Goal: Task Accomplishment & Management: Complete application form

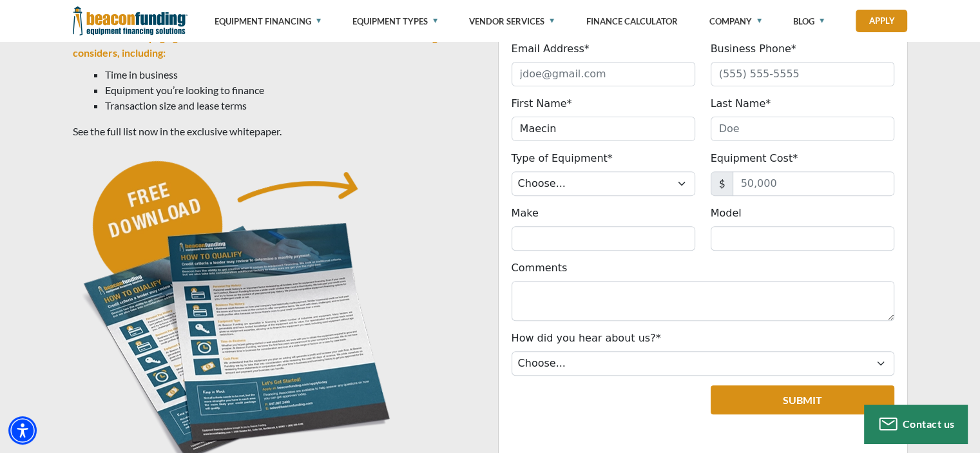
scroll to position [442, 0]
click at [592, 65] on input "Email Address*" at bounding box center [603, 74] width 184 height 24
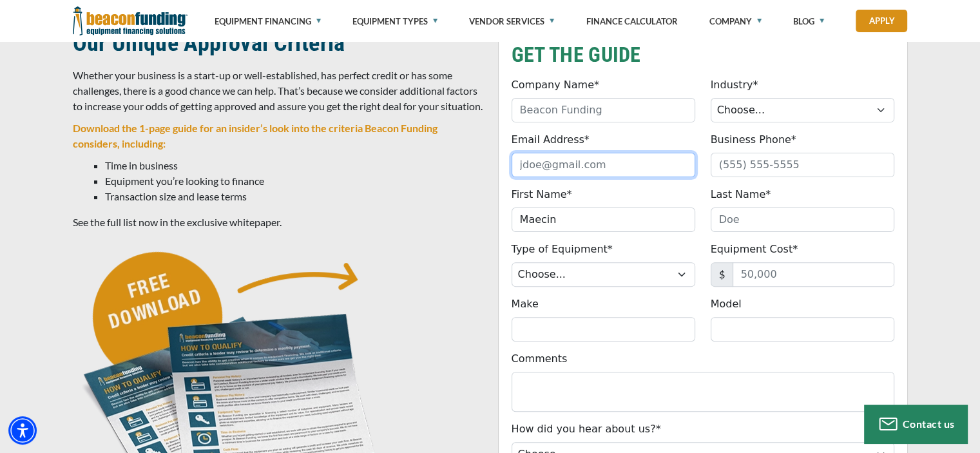
scroll to position [314, 0]
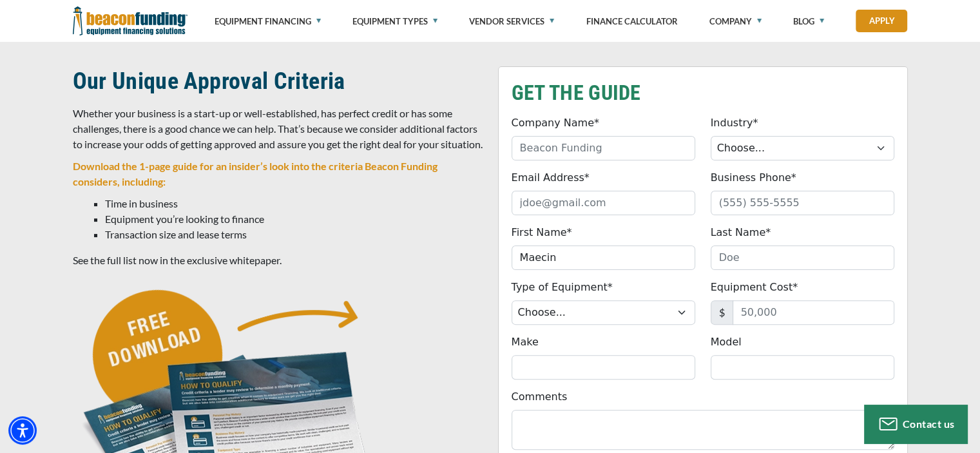
click at [609, 134] on div "Company Name* Please provide a valid company name." at bounding box center [603, 137] width 199 height 45
click at [658, 153] on input "Company Name*" at bounding box center [603, 148] width 184 height 24
type input "m"
type input "M2M Express LLC"
click at [774, 147] on select "Choose... Towing Landscape/Hardscape Decorated Apparel Septic Light Constructio…" at bounding box center [802, 148] width 184 height 24
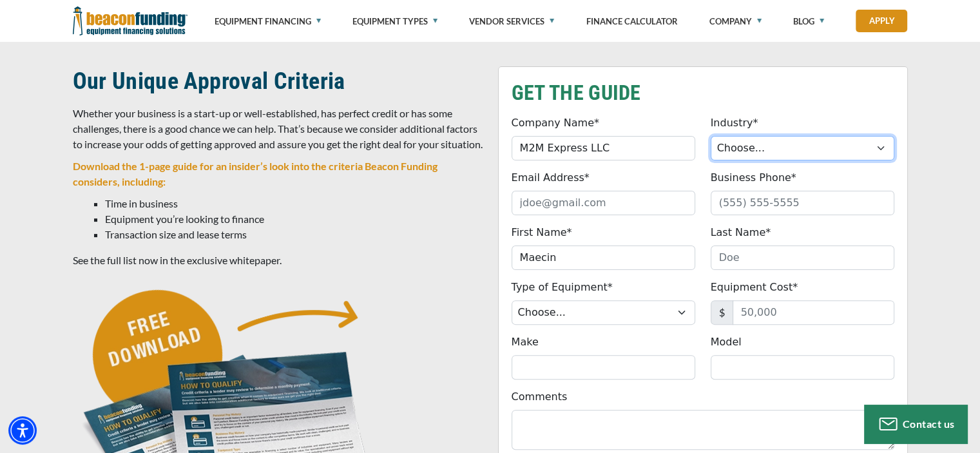
select select "5"
click at [710, 136] on select "Choose... Towing Landscape/Hardscape Decorated Apparel Septic Light Constructio…" at bounding box center [802, 148] width 184 height 24
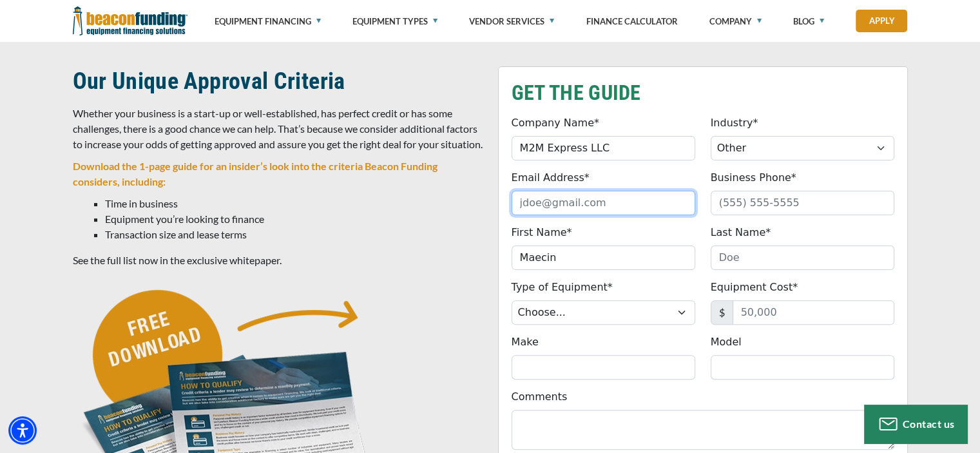
click at [634, 207] on input "Email Address*" at bounding box center [603, 203] width 184 height 24
type input "info.m2mexpress@gmail.com"
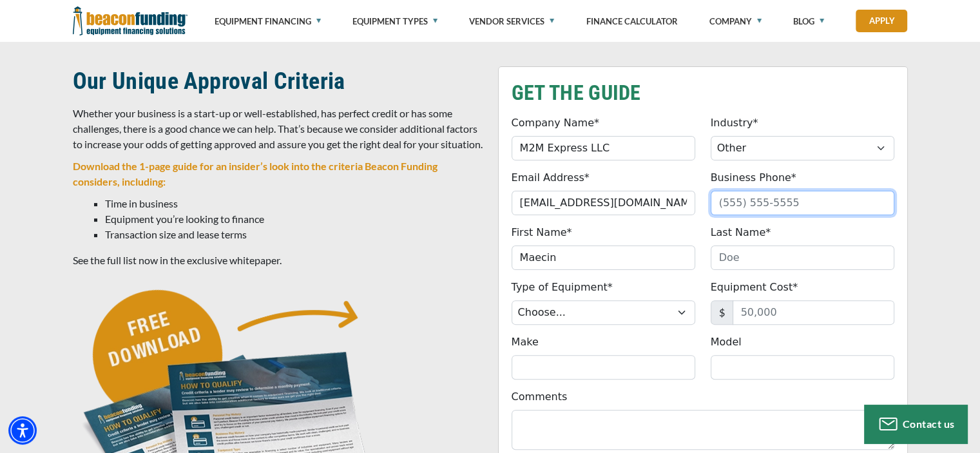
click at [734, 198] on input "Business Phone*" at bounding box center [802, 203] width 184 height 24
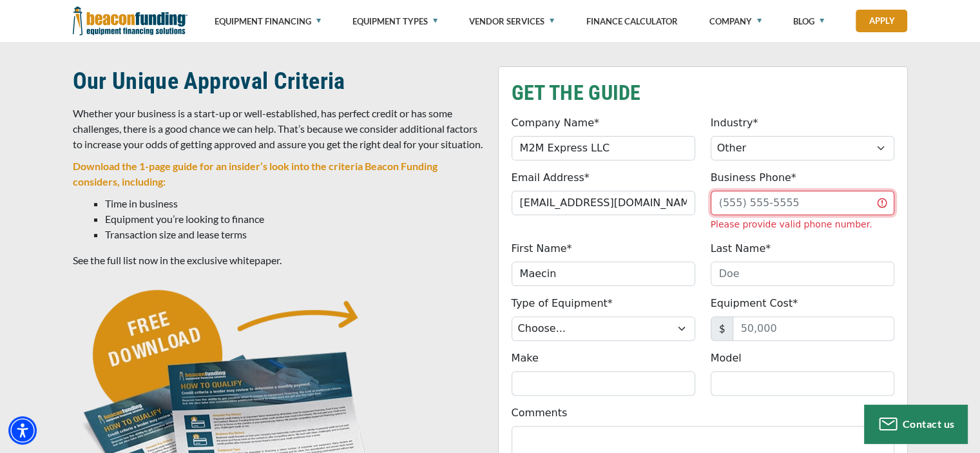
paste input "‪(224) 276-601"
click at [744, 200] on input "(224) 276-601" at bounding box center [802, 203] width 184 height 24
click at [739, 200] on input "(224) 276-601" at bounding box center [802, 203] width 184 height 24
type input "(224) 276-6013"
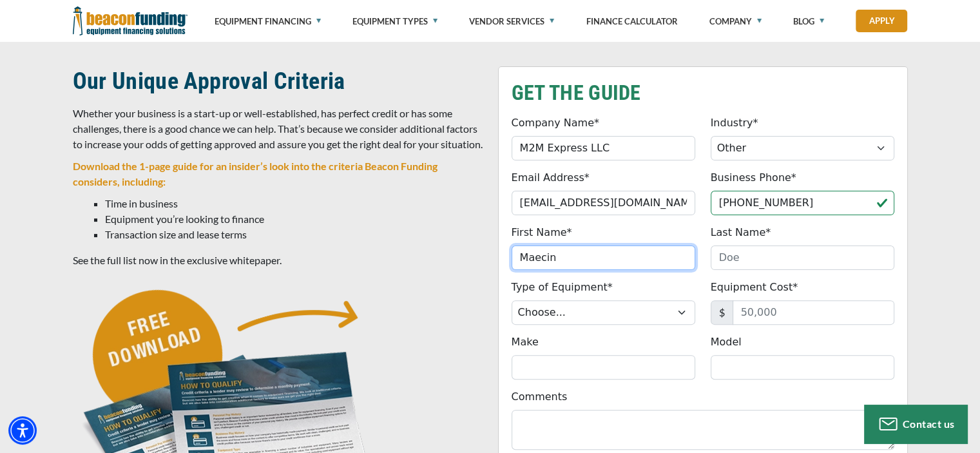
drag, startPoint x: 607, startPoint y: 265, endPoint x: 454, endPoint y: 260, distance: 152.7
type input "Marcin"
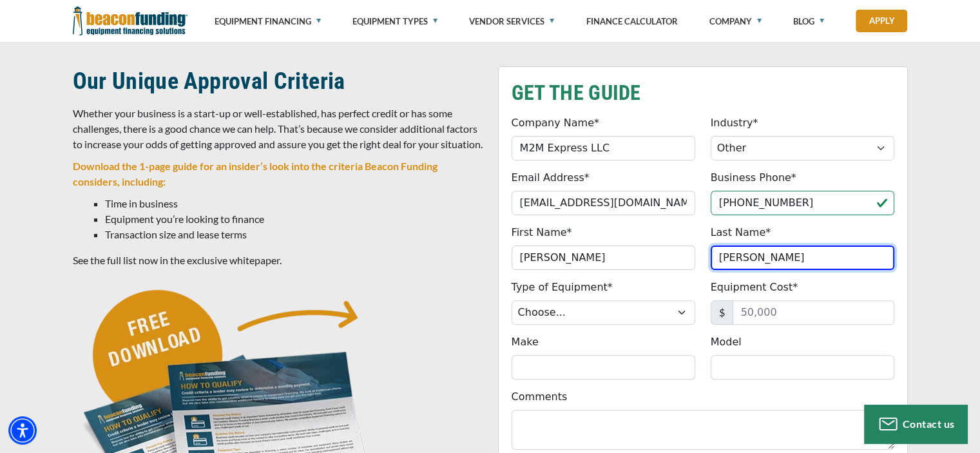
type input "Michalczyk"
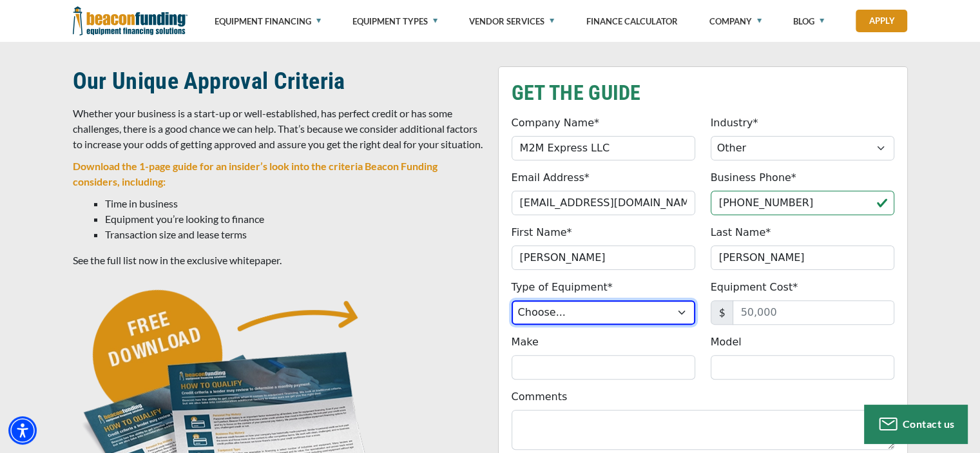
click at [531, 300] on select "Choose... Backhoe Boom/Bucket Truck Chipper Commercial Mower Crane DTG/DTF Prin…" at bounding box center [603, 312] width 184 height 24
select select "9"
click at [511, 300] on select "Choose... Backhoe Boom/Bucket Truck Chipper Commercial Mower Crane DTG/DTF Prin…" at bounding box center [603, 312] width 184 height 24
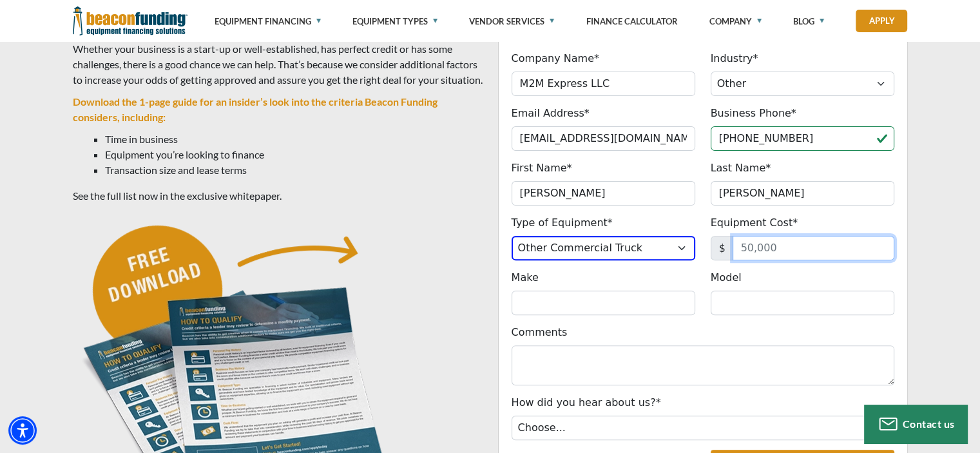
click at [800, 240] on input "Equipment Cost*" at bounding box center [813, 248] width 162 height 24
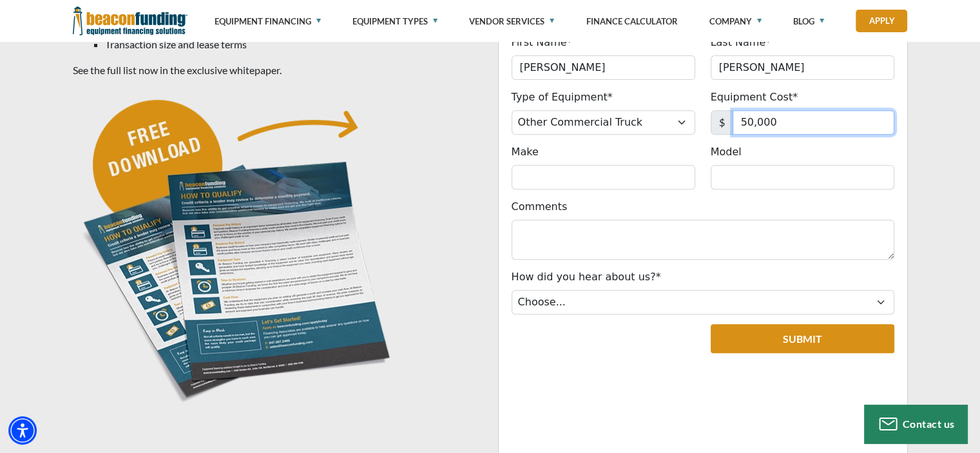
scroll to position [571, 0]
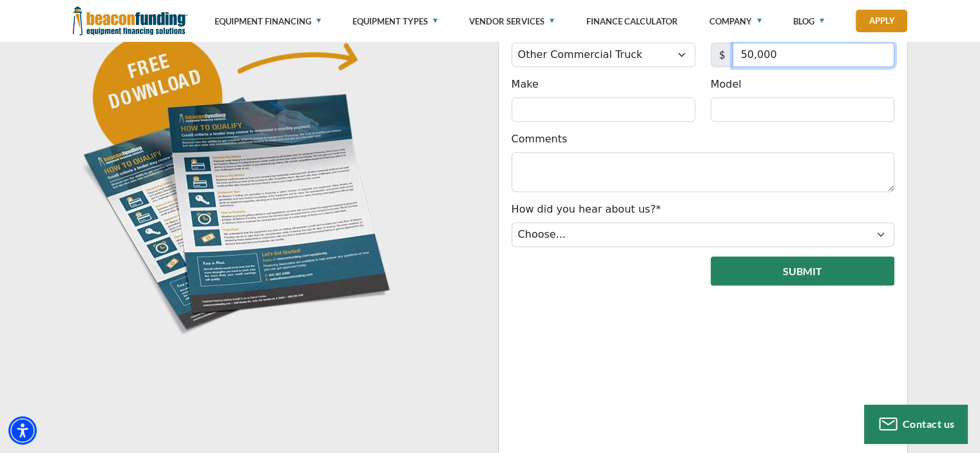
type input "50,000"
click at [790, 268] on button "Submit" at bounding box center [802, 270] width 184 height 29
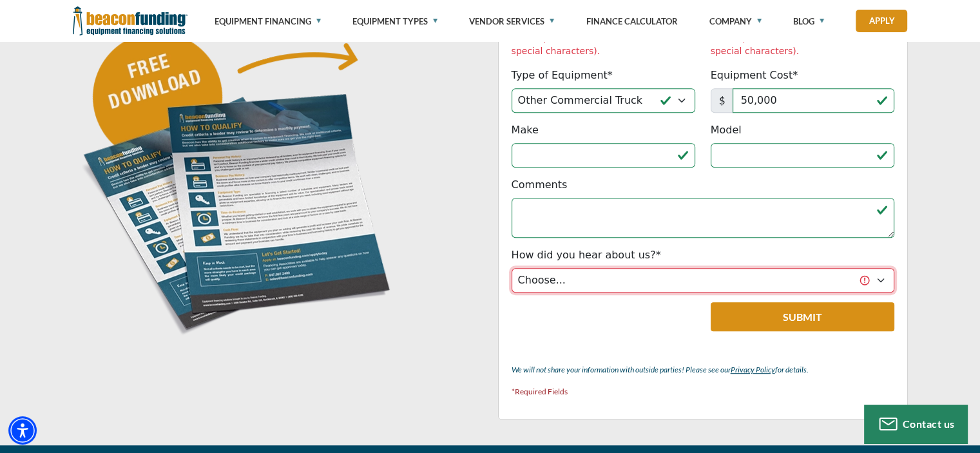
click at [592, 268] on select "Choose... Internet Search Vendor Referral Word of Mouth Client Referral Email E…" at bounding box center [702, 280] width 383 height 24
select select "14"
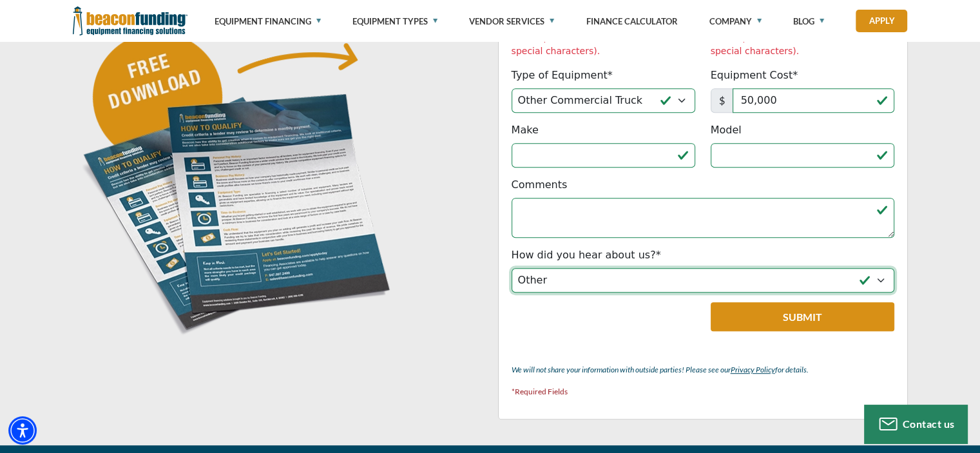
click at [511, 268] on select "Choose... Internet Search Vendor Referral Word of Mouth Client Referral Email E…" at bounding box center [702, 280] width 383 height 24
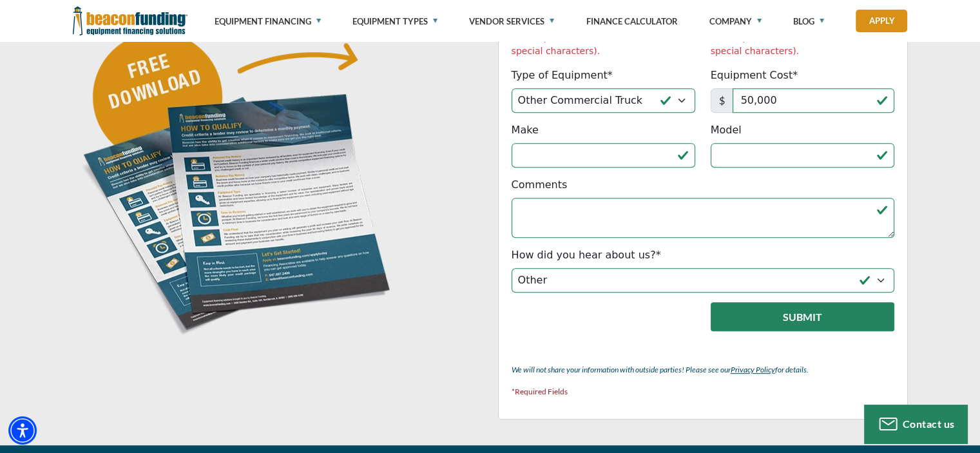
click at [772, 302] on button "Submit" at bounding box center [802, 316] width 184 height 29
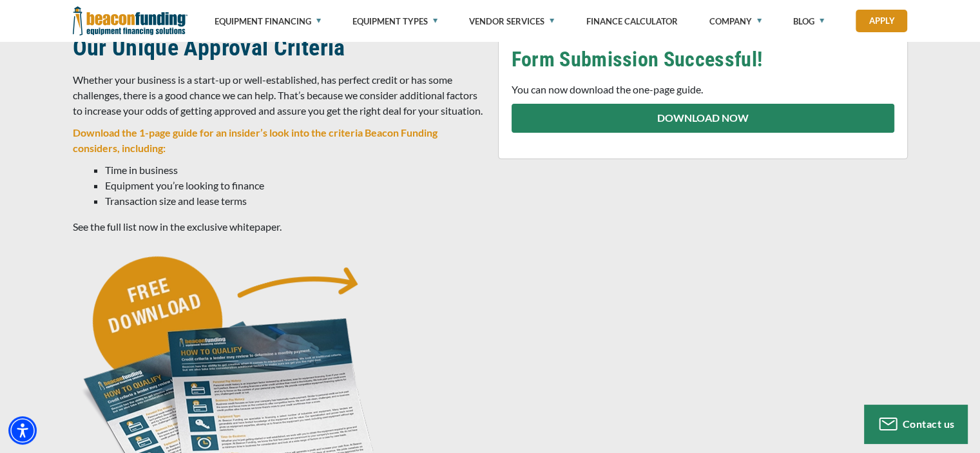
scroll to position [328, 0]
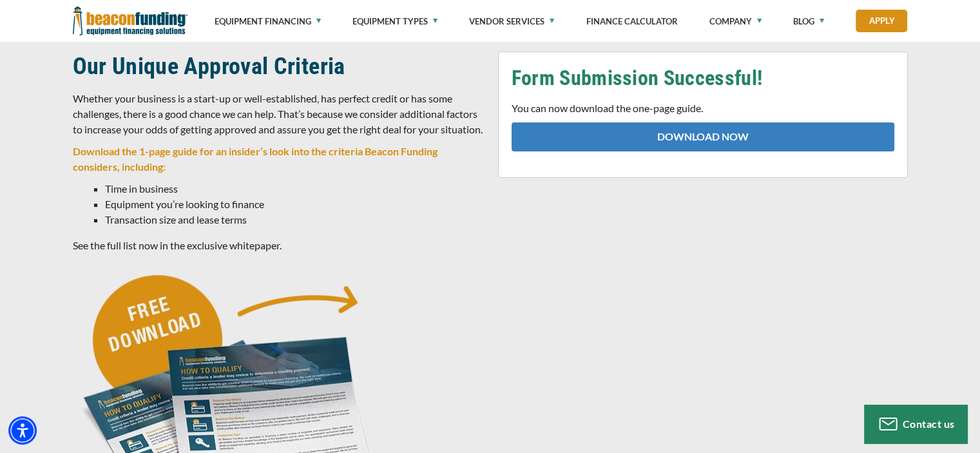
click at [717, 134] on link "DOWNLOAD NOW" at bounding box center [702, 136] width 383 height 29
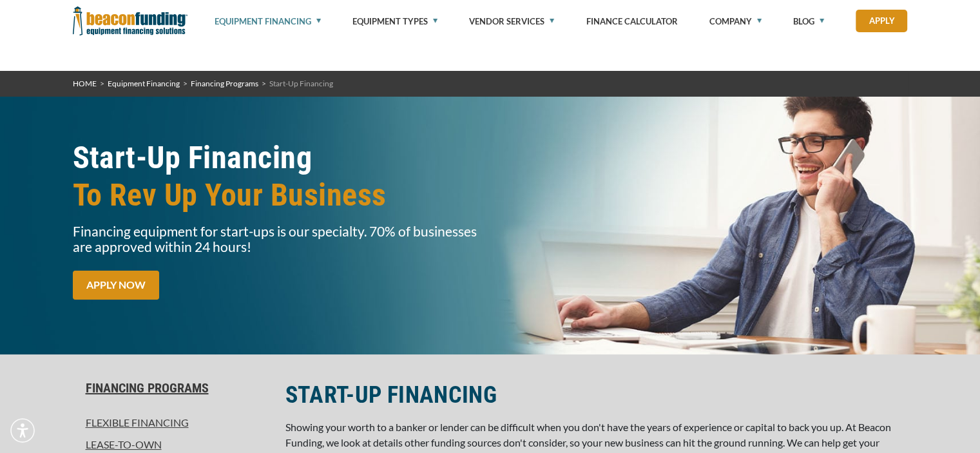
scroll to position [129, 0]
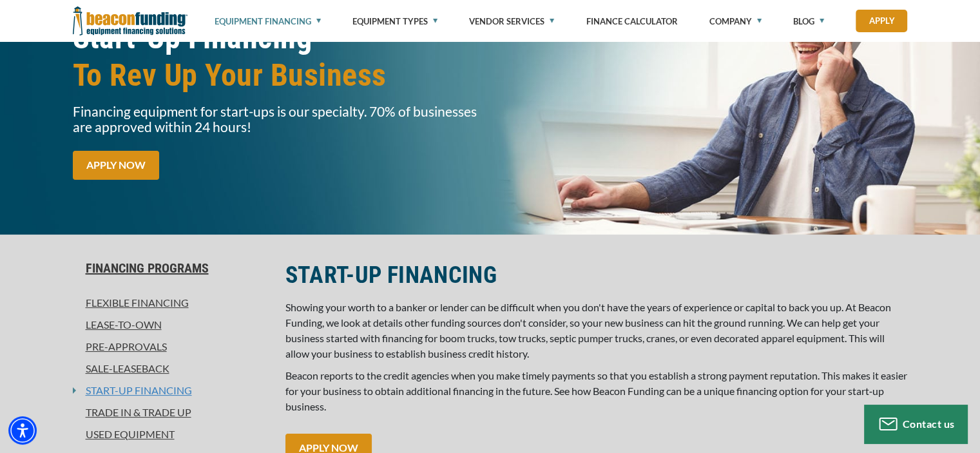
click at [180, 390] on link "Start-Up Financing" at bounding box center [134, 390] width 116 height 15
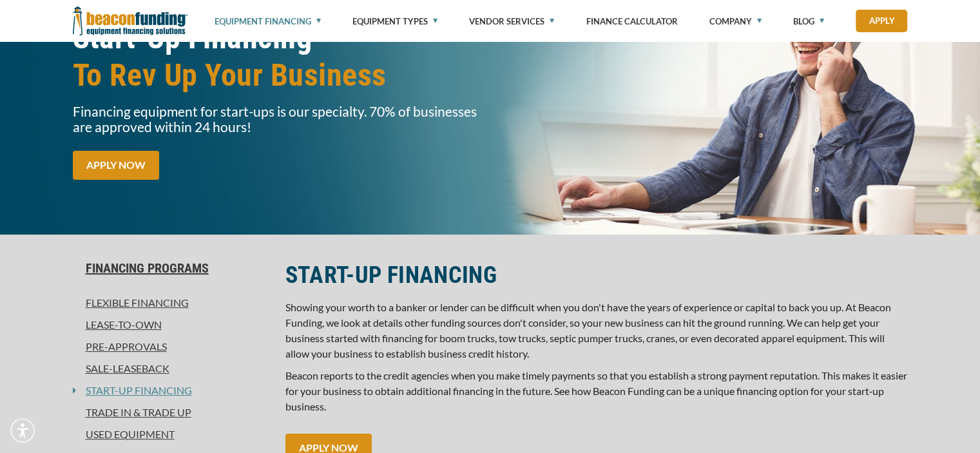
scroll to position [258, 0]
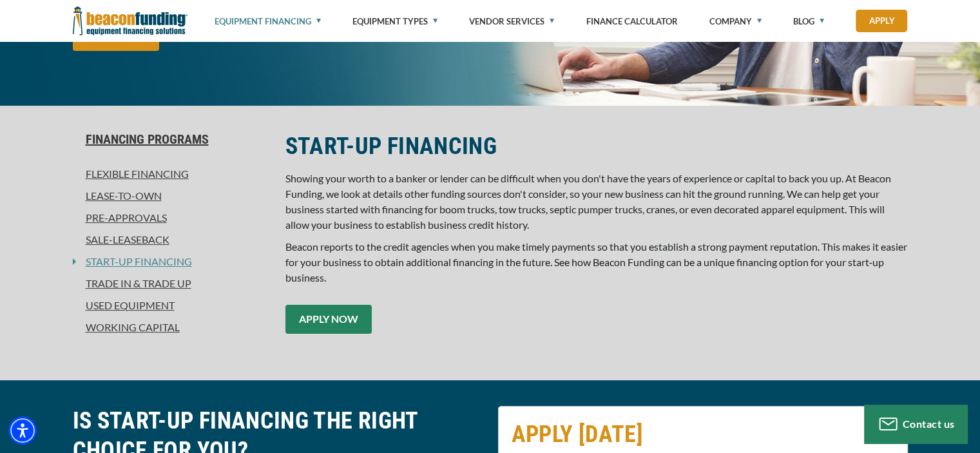
click at [307, 323] on link "APPLY NOW" at bounding box center [328, 319] width 86 height 29
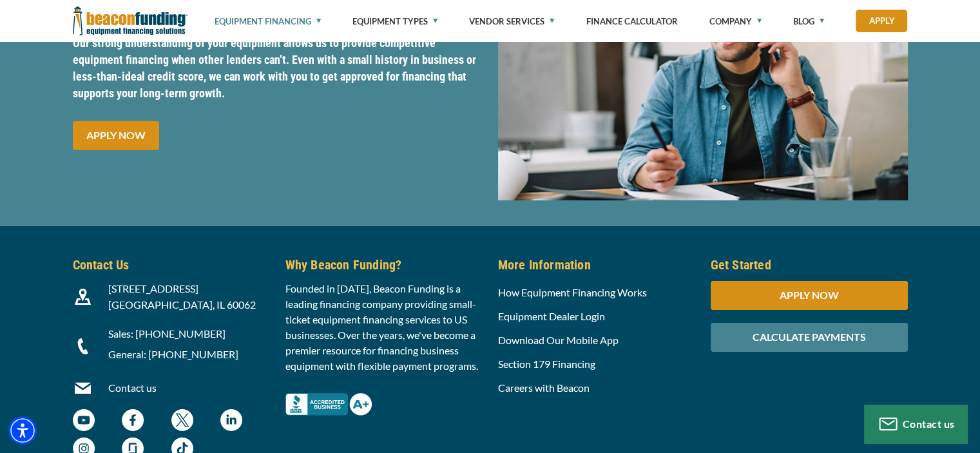
scroll to position [4141, 0]
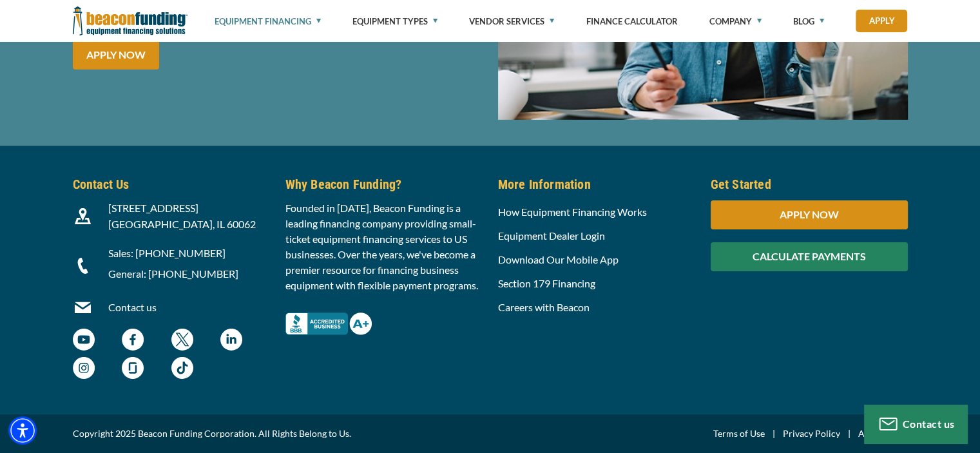
click at [865, 260] on div "CALCULATE PAYMENTS" at bounding box center [808, 256] width 197 height 29
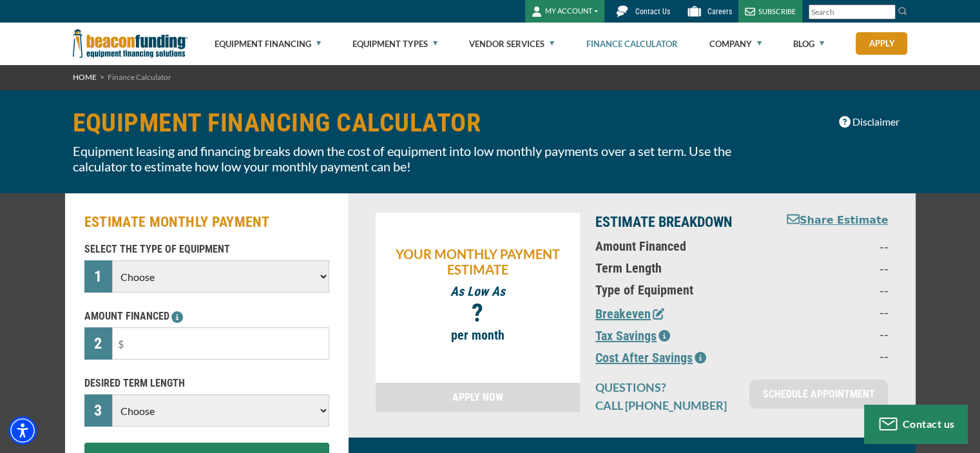
click at [263, 272] on select "Choose Backhoe Boom/Bucket Truck Chipper Commercial Mower Crane DTG/DTF Printin…" at bounding box center [220, 276] width 216 height 32
select select "9"
click at [112, 260] on select "Choose Backhoe Boom/Bucket Truck Chipper Commercial Mower Crane DTG/DTF Printin…" at bounding box center [220, 276] width 216 height 32
click at [181, 339] on input "text" at bounding box center [220, 343] width 216 height 32
type input "$50,000"
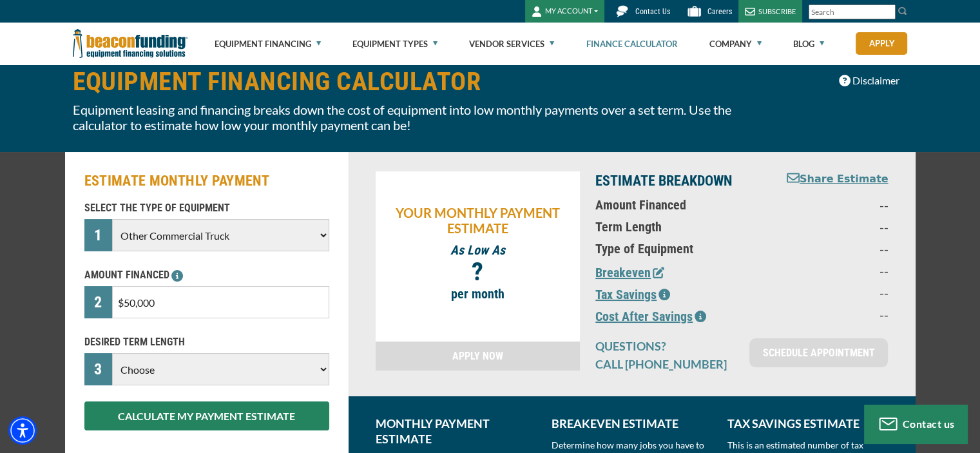
scroll to position [64, 0]
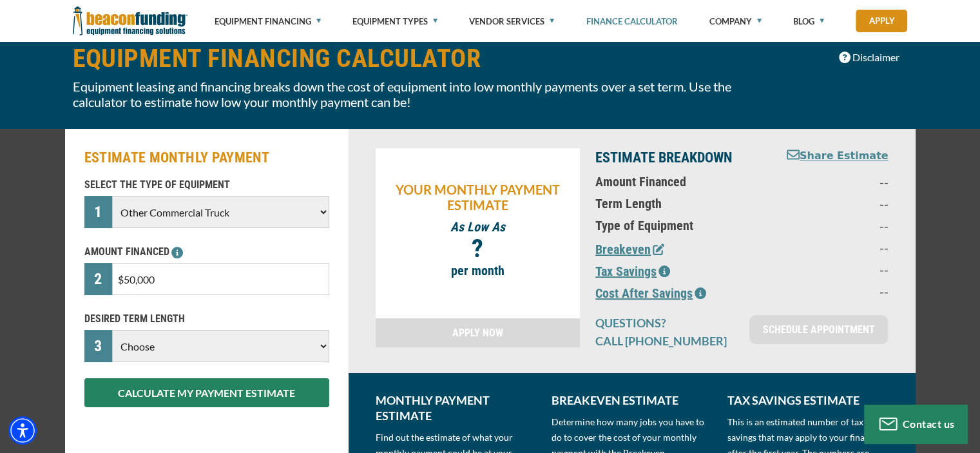
click at [295, 355] on select "Choose 36 Months 48 Months 60 Months" at bounding box center [220, 346] width 216 height 32
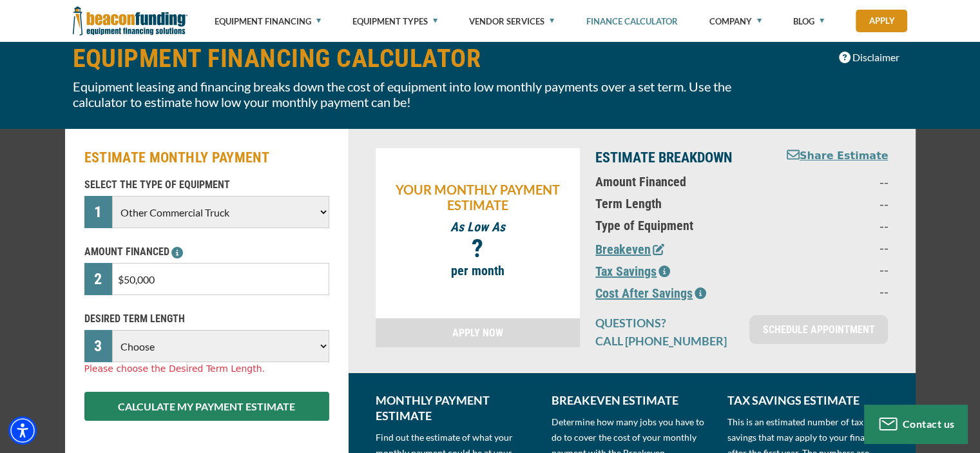
select select "60"
click at [112, 330] on select "Choose 36 Months 48 Months 60 Months" at bounding box center [220, 346] width 216 height 32
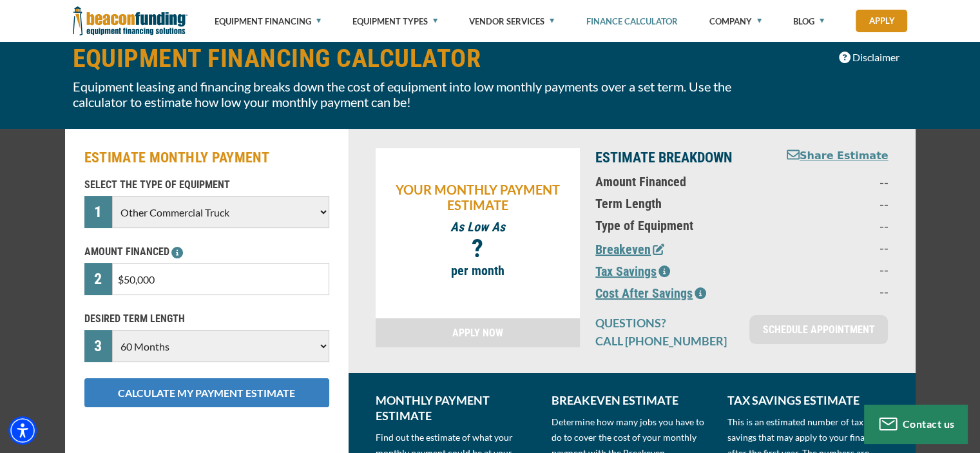
click at [283, 400] on button "CALCULATE MY PAYMENT ESTIMATE" at bounding box center [206, 392] width 245 height 29
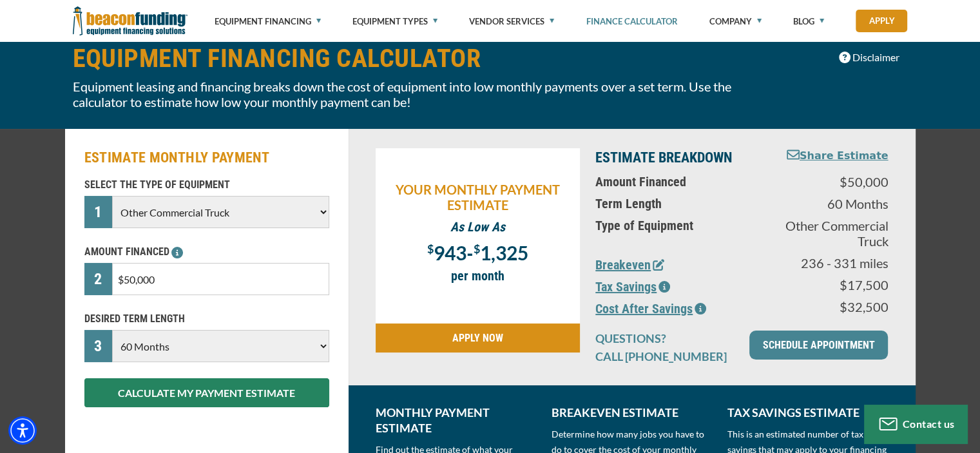
click at [498, 336] on link "APPLY NOW" at bounding box center [477, 337] width 205 height 29
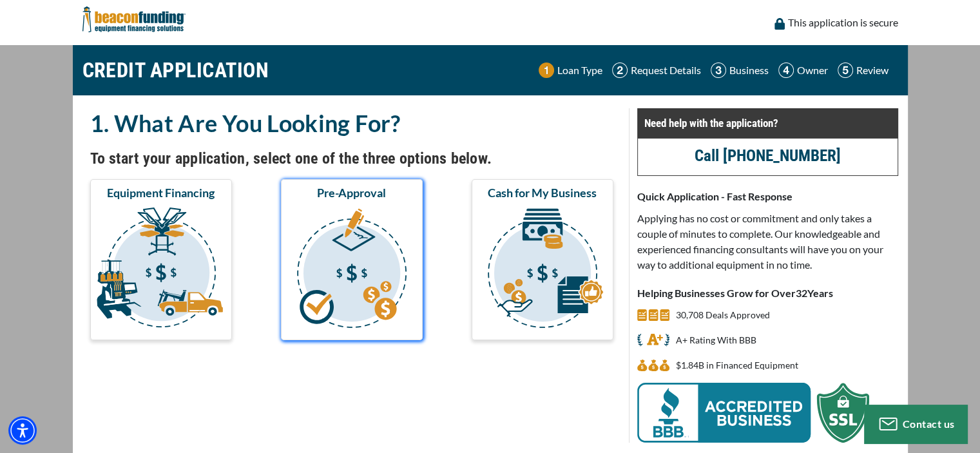
click at [381, 289] on img "submit" at bounding box center [351, 269] width 137 height 129
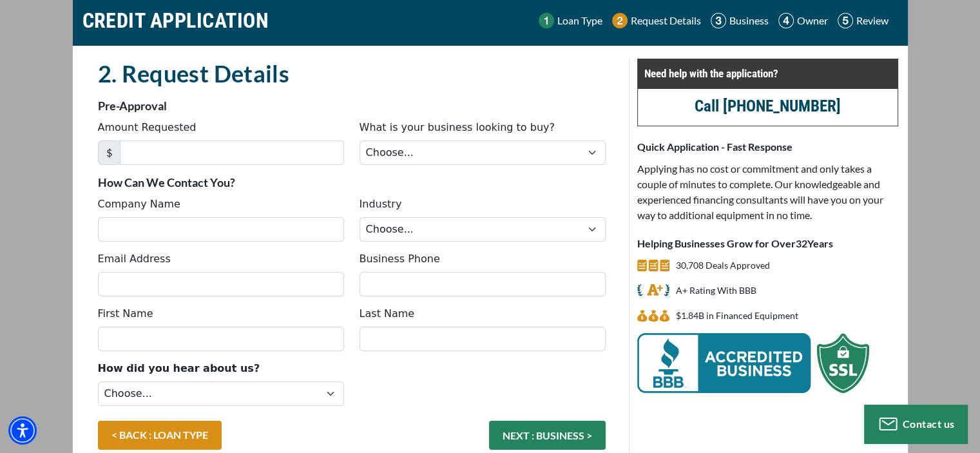
scroll to position [119, 0]
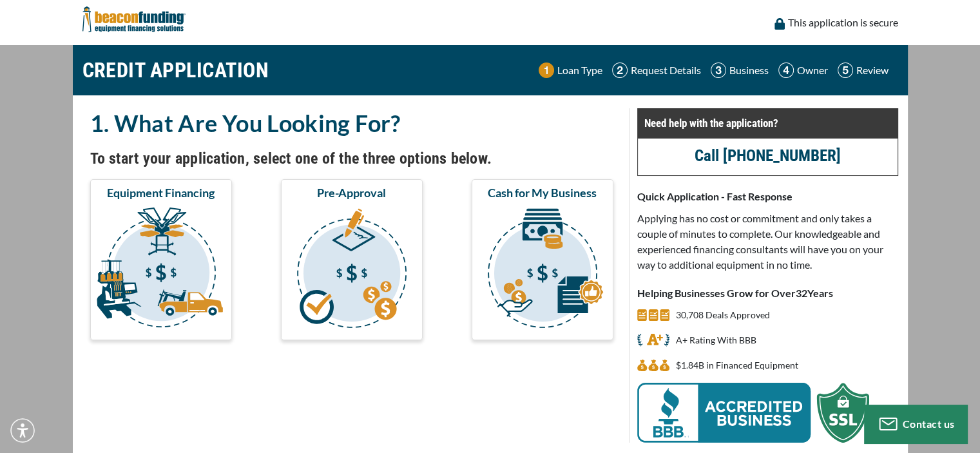
click at [155, 229] on img "submit" at bounding box center [161, 269] width 137 height 129
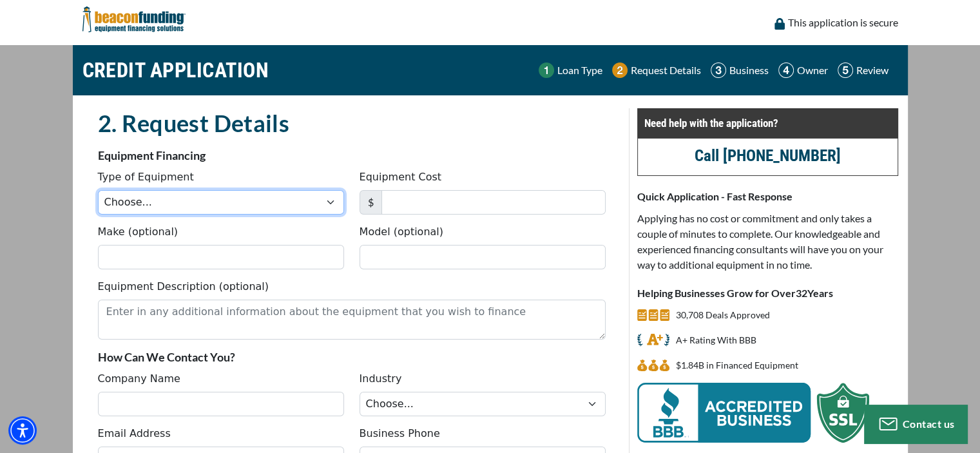
click at [202, 205] on select "Choose... Backhoe Boom/Bucket Truck Chipper Commercial Mower Crane DTG/DTF Prin…" at bounding box center [221, 202] width 246 height 24
select select "9"
click at [98, 190] on select "Choose... Backhoe Boom/Bucket Truck Chipper Commercial Mower Crane DTG/DTF Prin…" at bounding box center [221, 202] width 246 height 24
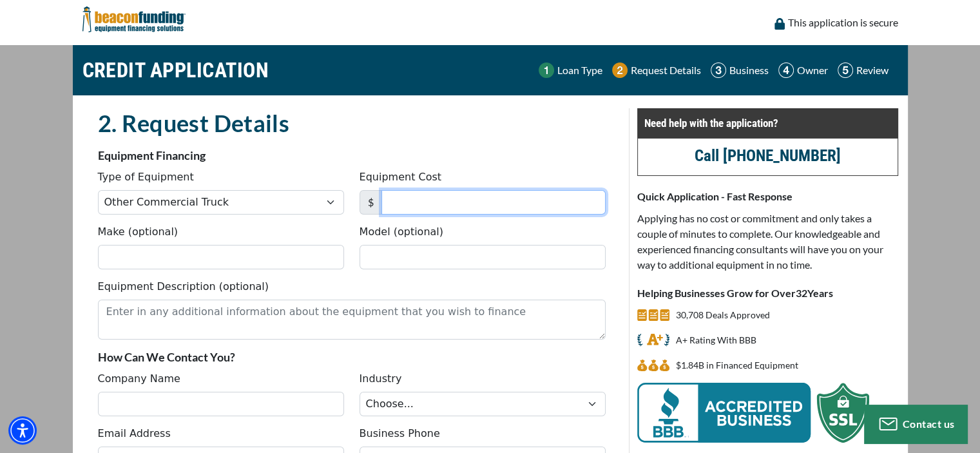
click at [466, 203] on input "Equipment Cost" at bounding box center [493, 202] width 224 height 24
type input "50,000"
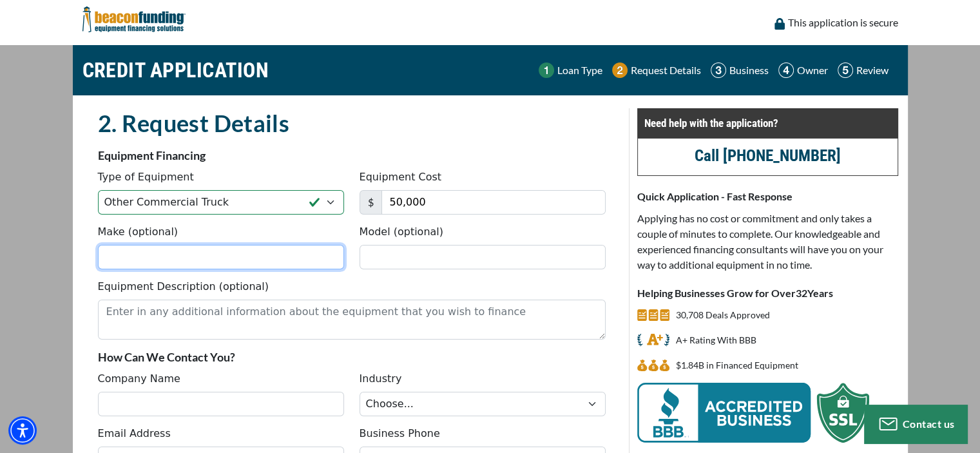
click at [227, 265] on input "Make (optional)" at bounding box center [221, 257] width 246 height 24
type input "C"
type input "Volvo"
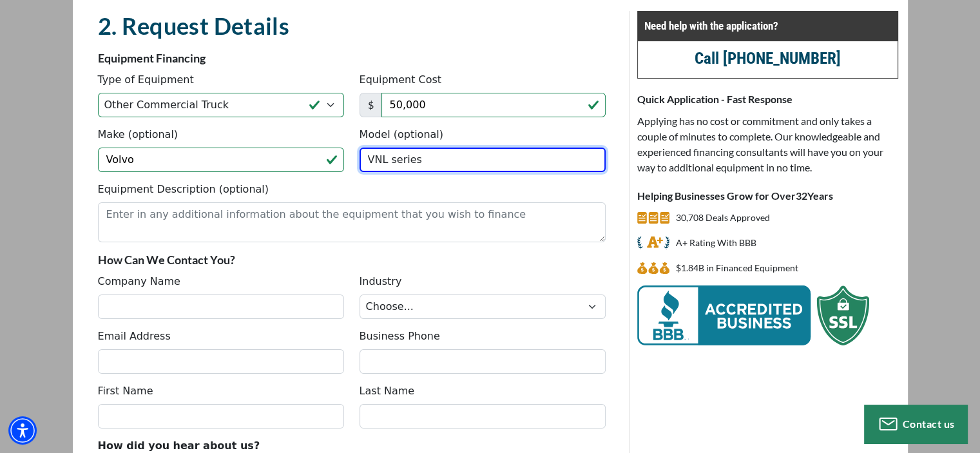
scroll to position [129, 0]
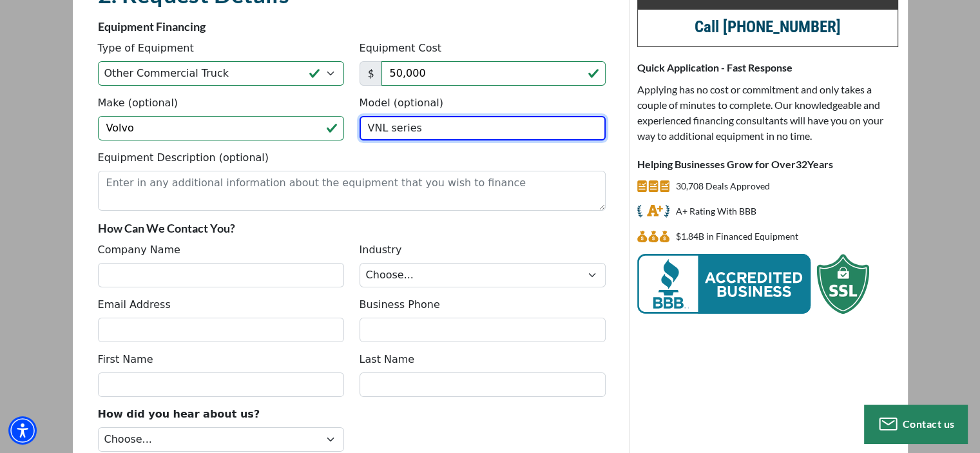
type input "VNL series"
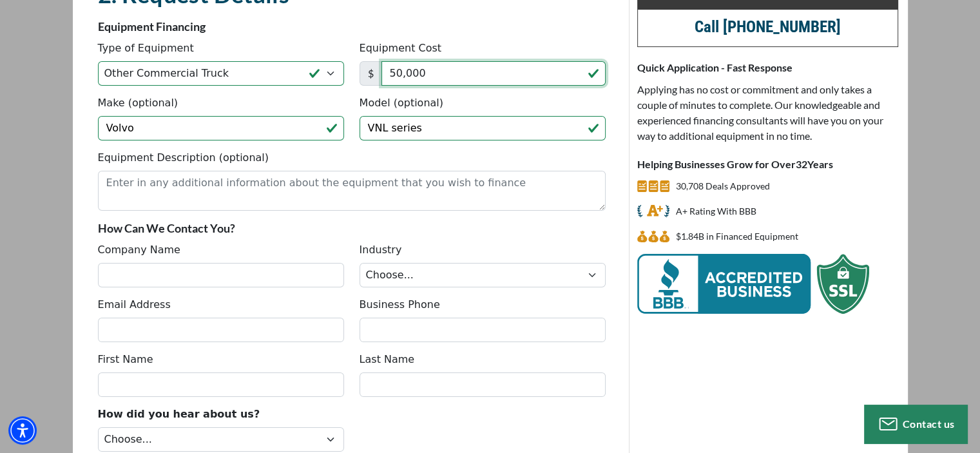
click at [399, 71] on input "50,000" at bounding box center [493, 73] width 224 height 24
type input "5"
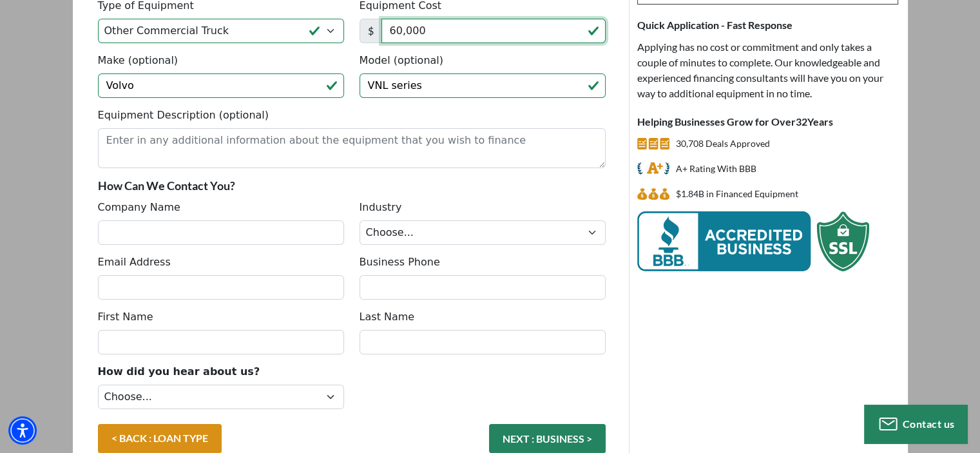
scroll to position [193, 0]
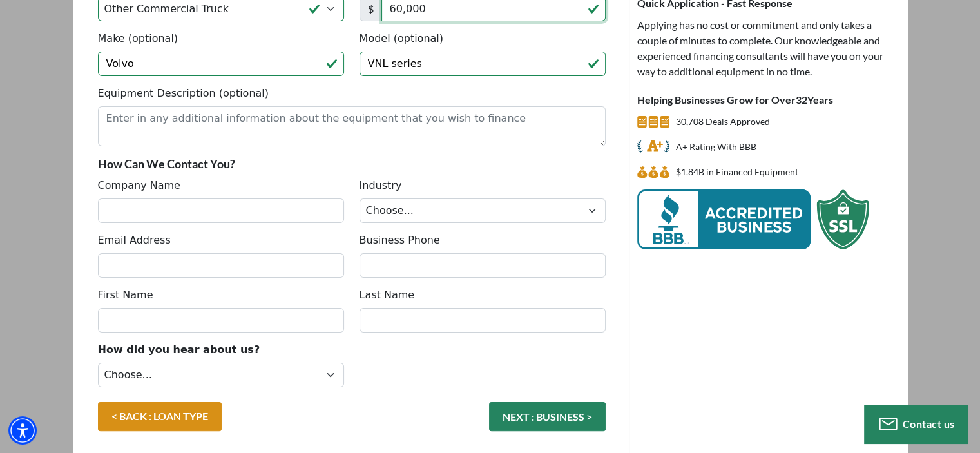
type input "60,000"
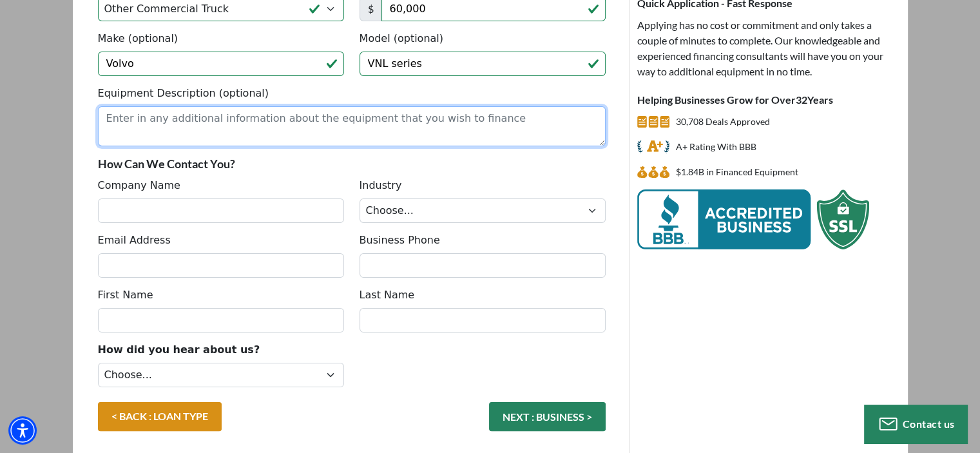
click at [367, 124] on textarea "Equipment Description (optional)" at bounding box center [351, 126] width 507 height 40
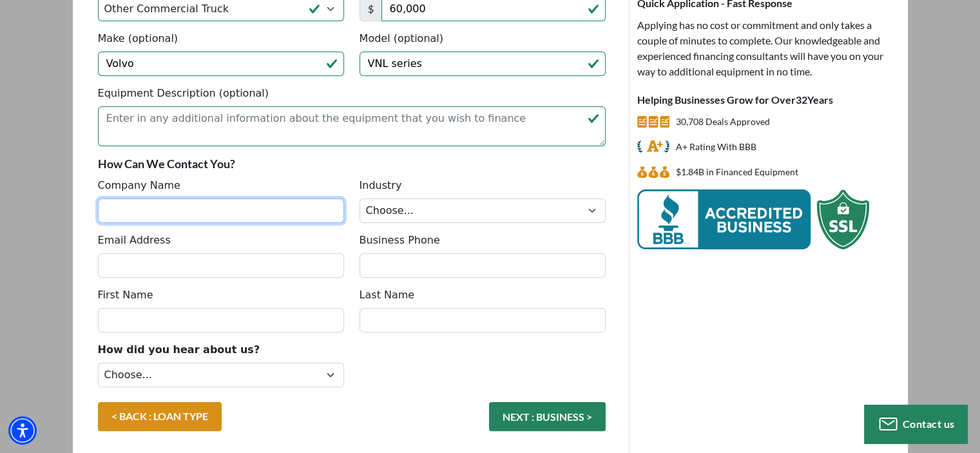
click at [245, 220] on input "Company Name" at bounding box center [221, 210] width 246 height 24
type input "M2M Express LLC"
click at [223, 277] on div "Email Address Business Phone" at bounding box center [351, 259] width 523 height 55
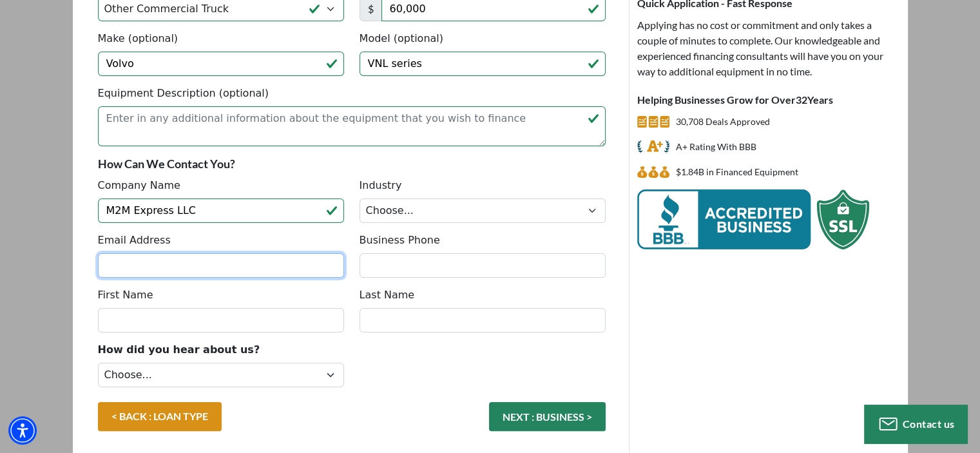
click at [224, 265] on input "Email Address" at bounding box center [221, 265] width 246 height 24
type input "[EMAIL_ADDRESS][DOMAIN_NAME]"
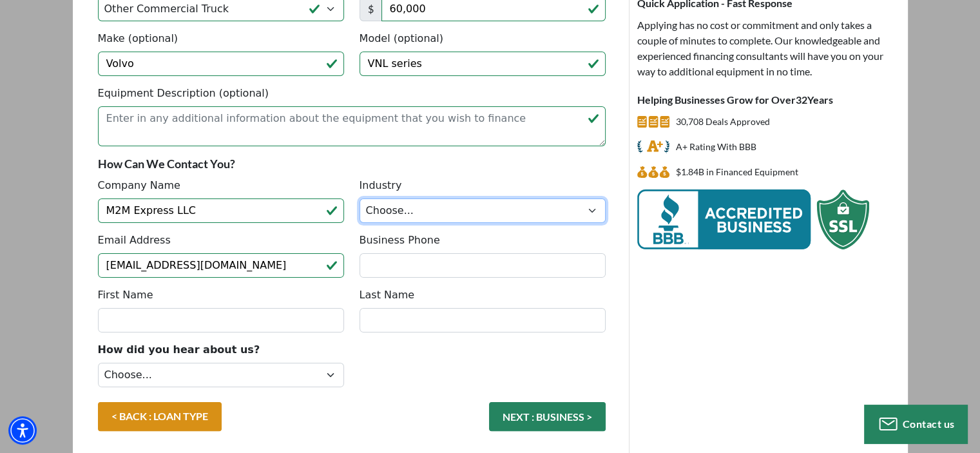
click at [402, 214] on select "Choose... Towing Landscape/Hardscape Decorated Apparel Septic Light Constructio…" at bounding box center [482, 210] width 246 height 24
select select "5"
click at [359, 198] on select "Choose... Towing Landscape/Hardscape Decorated Apparel Septic Light Constructio…" at bounding box center [482, 210] width 246 height 24
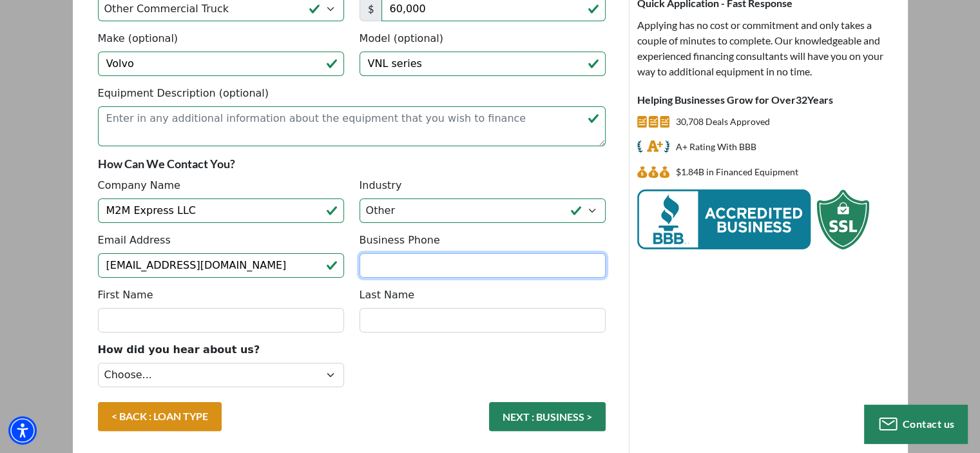
click at [435, 272] on input "Business Phone" at bounding box center [482, 265] width 246 height 24
drag, startPoint x: 390, startPoint y: 256, endPoint x: 378, endPoint y: 266, distance: 16.0
paste input "‪(224) 276-601"
drag, startPoint x: 392, startPoint y: 261, endPoint x: 402, endPoint y: 266, distance: 10.7
click at [392, 262] on input "‪(224) 276-601" at bounding box center [482, 265] width 246 height 24
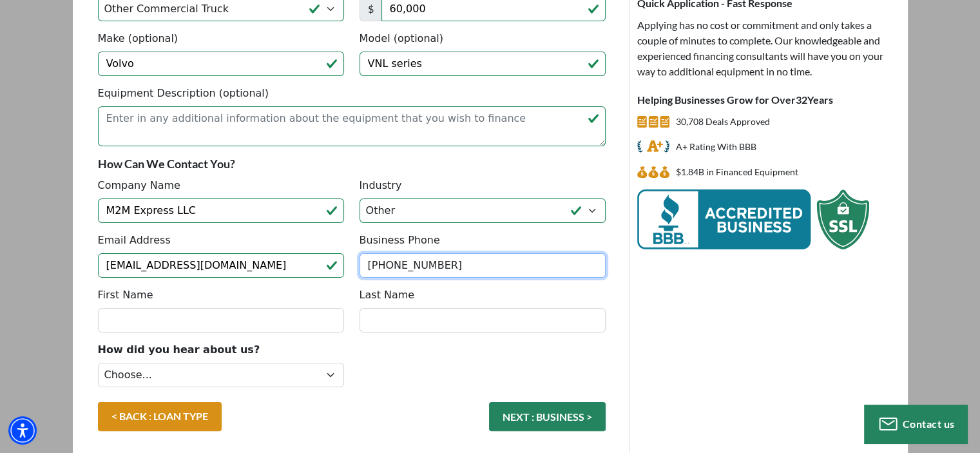
type input "[PHONE_NUMBER]"
click at [460, 304] on div "Last Name" at bounding box center [482, 309] width 261 height 45
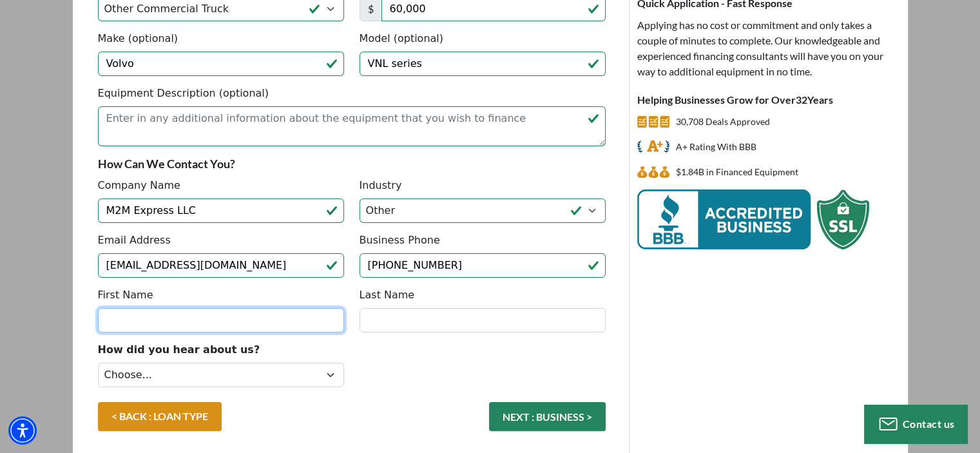
click at [235, 328] on input "First Name" at bounding box center [221, 320] width 246 height 24
type input "[PERSON_NAME]"
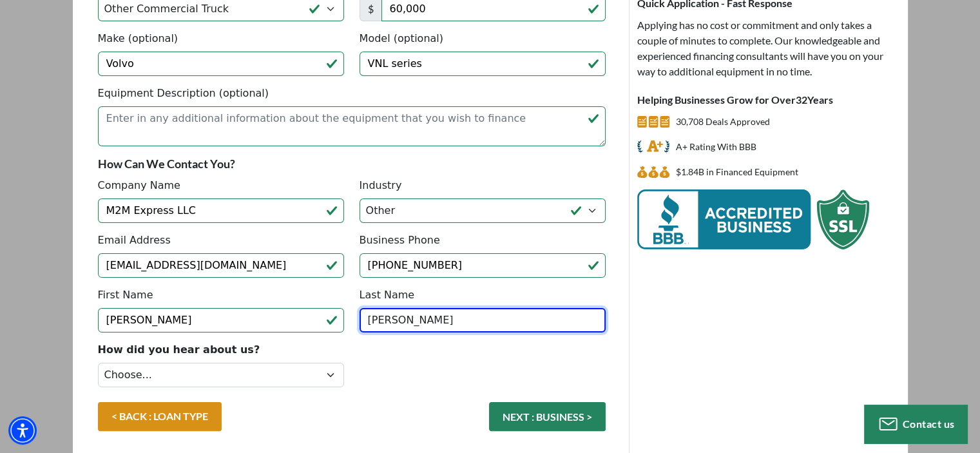
type input "[PERSON_NAME]"
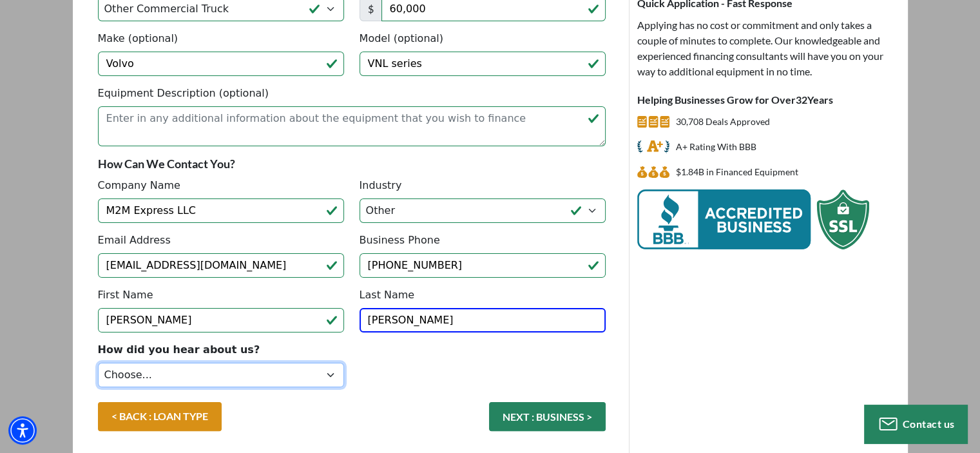
click at [116, 375] on select "Choose... Internet Search Vendor Referral Word of Mouth Client Referral Email E…" at bounding box center [221, 375] width 246 height 24
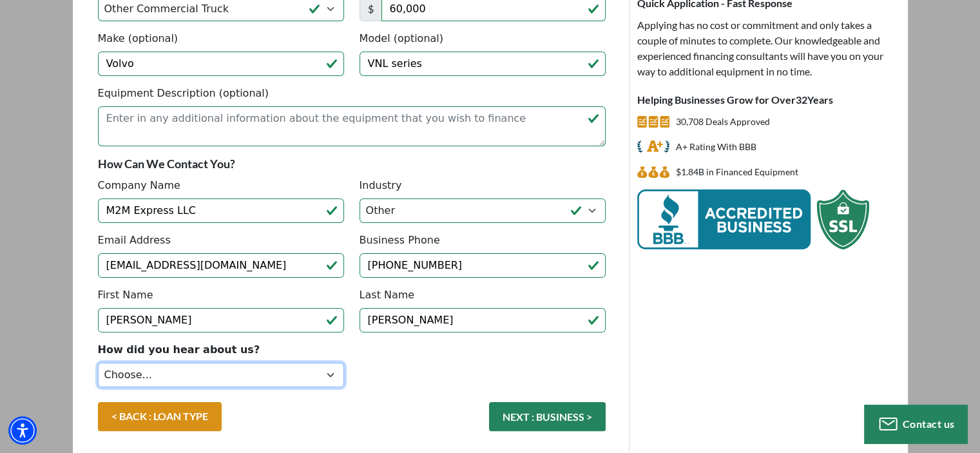
select select "5"
click at [98, 363] on select "Choose... Internet Search Vendor Referral Word of Mouth Client Referral Email E…" at bounding box center [221, 375] width 246 height 24
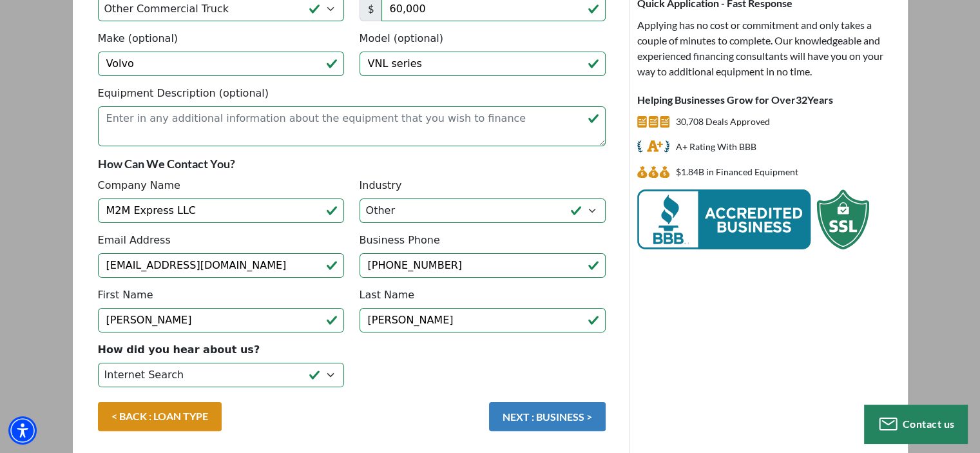
click at [567, 415] on button "NEXT : BUSINESS >" at bounding box center [547, 416] width 117 height 29
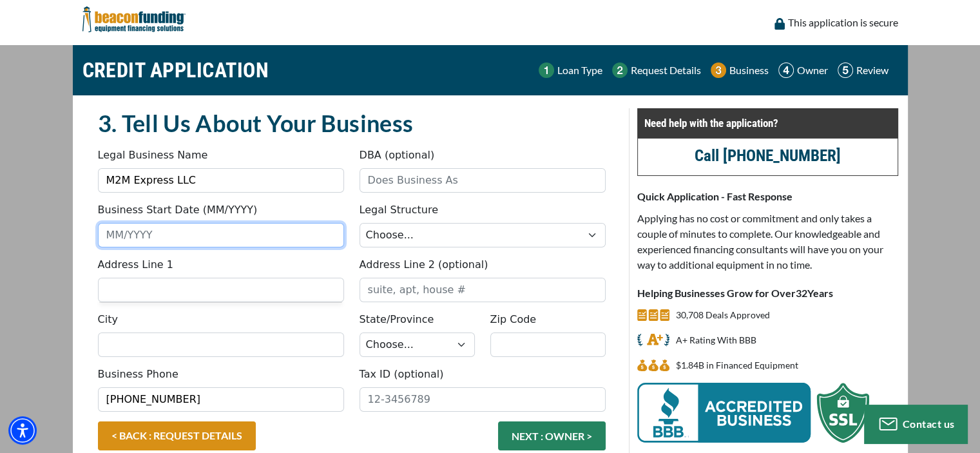
click at [238, 243] on input "Business Start Date (MM/YYYY)" at bounding box center [221, 235] width 246 height 24
click at [203, 239] on input "Business Start Date (MM/YYYY)" at bounding box center [221, 235] width 246 height 24
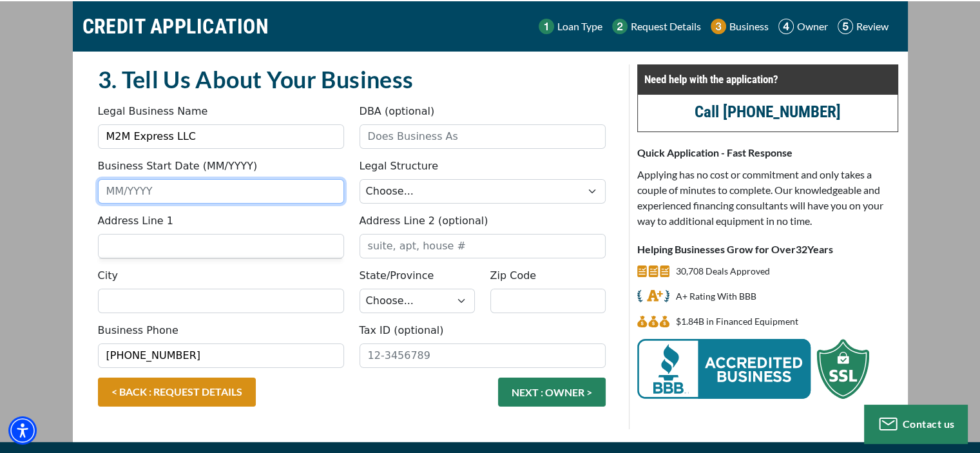
scroll to position [64, 0]
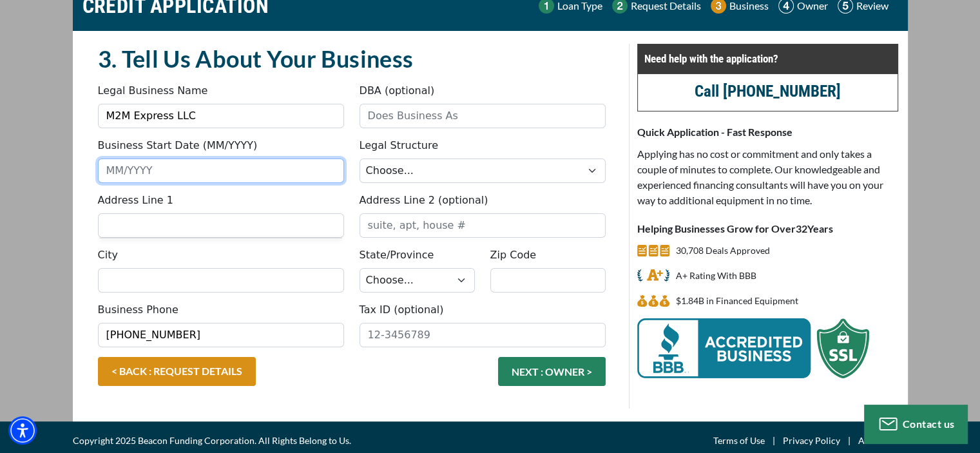
click at [244, 169] on input "Business Start Date (MM/YYYY)" at bounding box center [221, 170] width 246 height 24
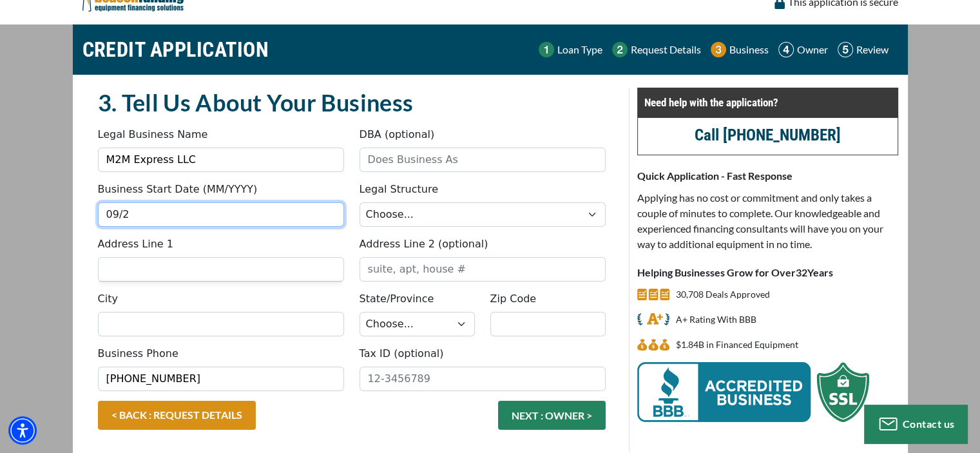
scroll to position [0, 0]
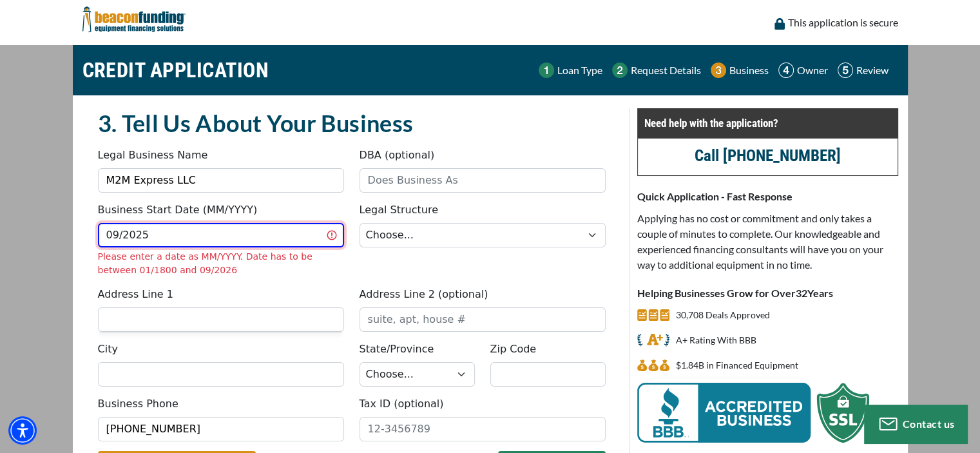
type input "09/2025"
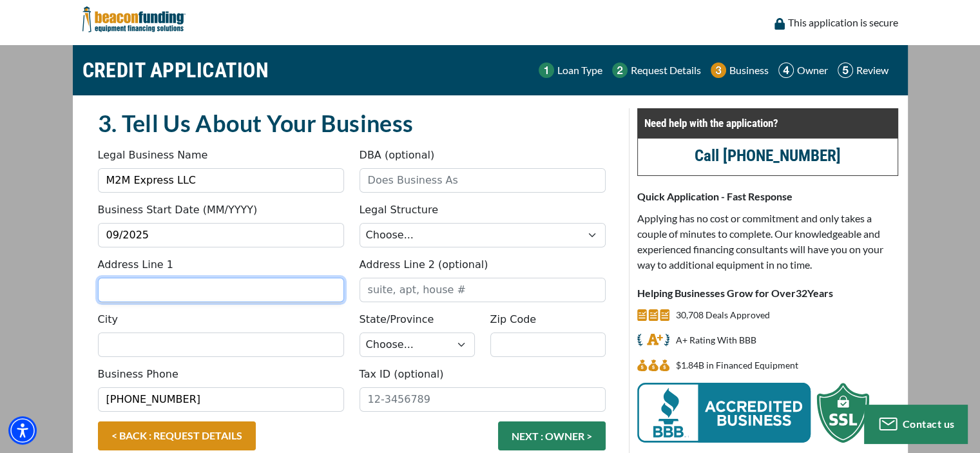
click at [256, 308] on div "Address Line 1 Address Line 2 (optional)" at bounding box center [351, 284] width 523 height 55
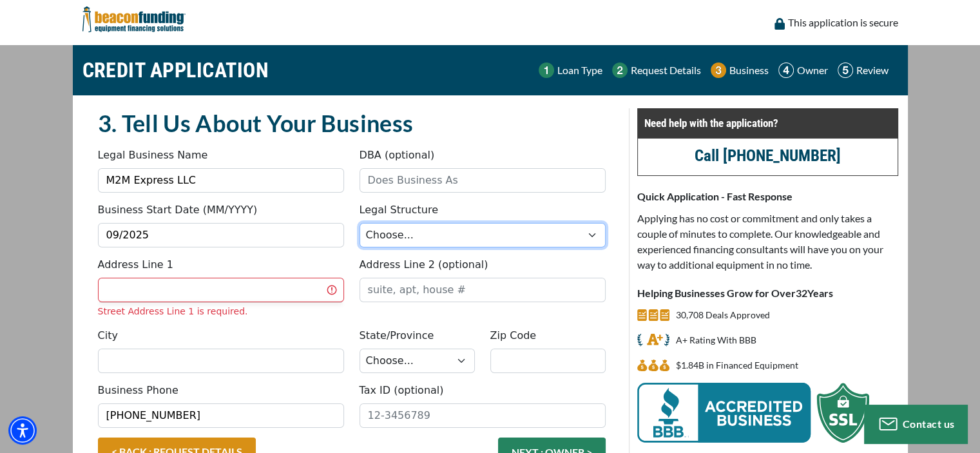
click at [435, 232] on select "Choose... Corporation LLC LLP Municipality Non-Profit Partnership Proprietorship" at bounding box center [482, 235] width 246 height 24
select select "2"
click at [359, 223] on select "Choose... Corporation LLC LLP Municipality Non-Profit Partnership Proprietorship" at bounding box center [482, 235] width 246 height 24
click at [305, 291] on input "Address Line 1" at bounding box center [221, 290] width 246 height 24
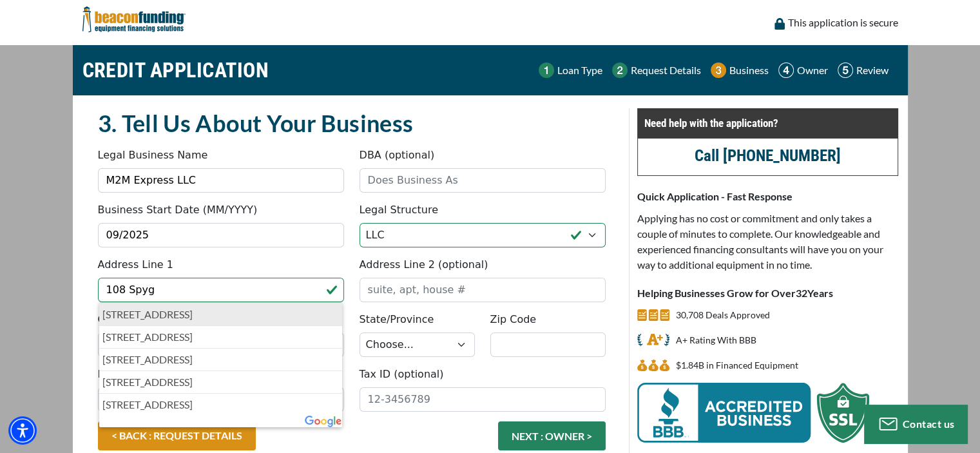
click at [309, 312] on p "108 Spyglass Cove, Carpentersville, IL, USA" at bounding box center [220, 314] width 237 height 15
type input "108 Spyglass Cove"
type input "[GEOGRAPHIC_DATA]"
select select "15"
type input "60110"
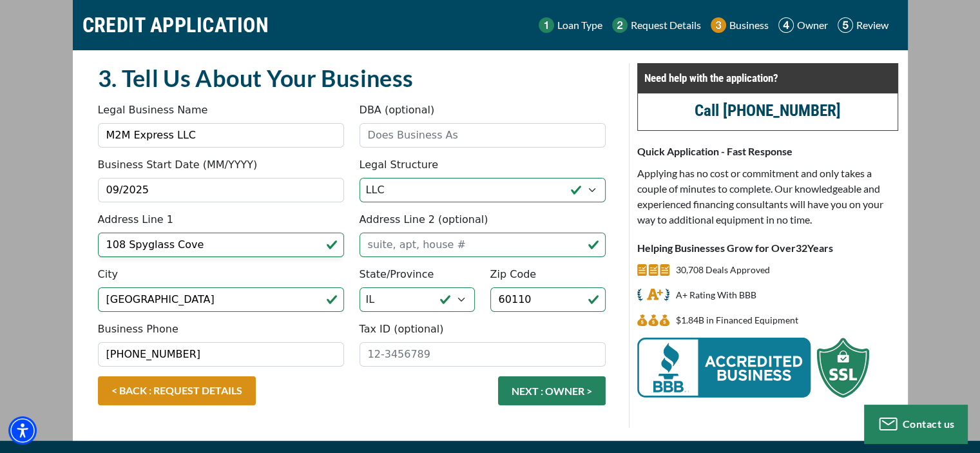
scroll to position [64, 0]
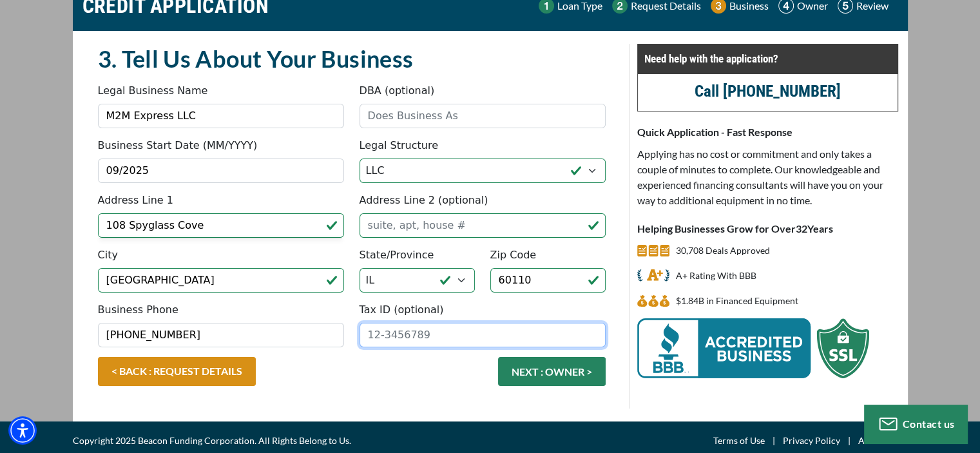
click at [374, 339] on input "Tax ID (optional)" at bounding box center [482, 335] width 246 height 24
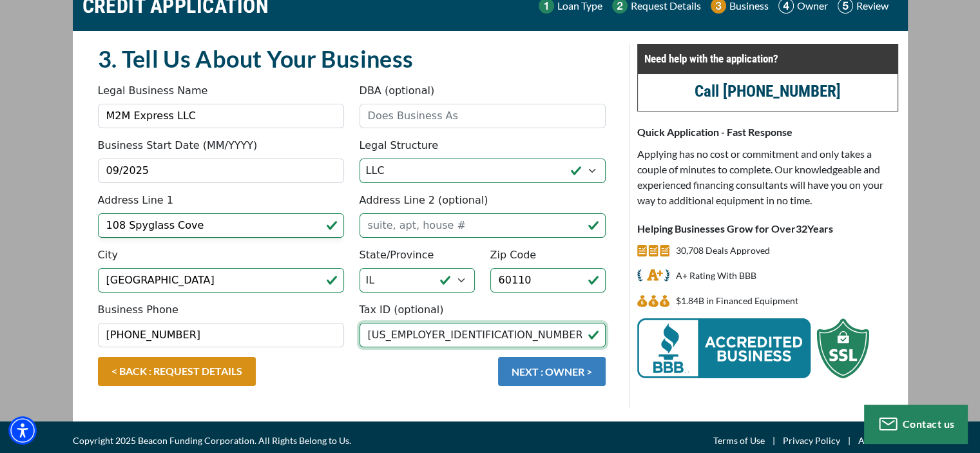
type input "[US_EMPLOYER_IDENTIFICATION_NUMBER]"
click at [540, 375] on button "NEXT : OWNER >" at bounding box center [552, 371] width 108 height 29
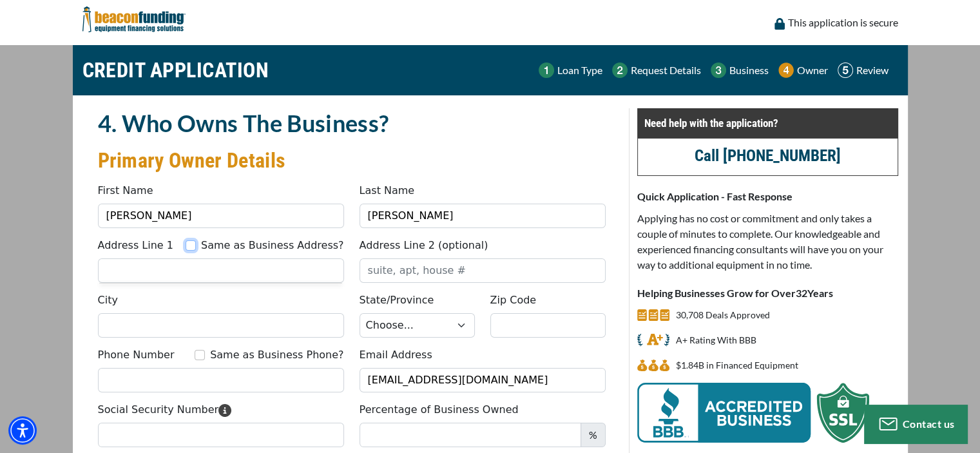
click at [196, 245] on input "Same as Business Address?" at bounding box center [190, 245] width 10 height 10
checkbox input "true"
type input "108 Spyglass Cove"
type input "[GEOGRAPHIC_DATA]"
select select "15"
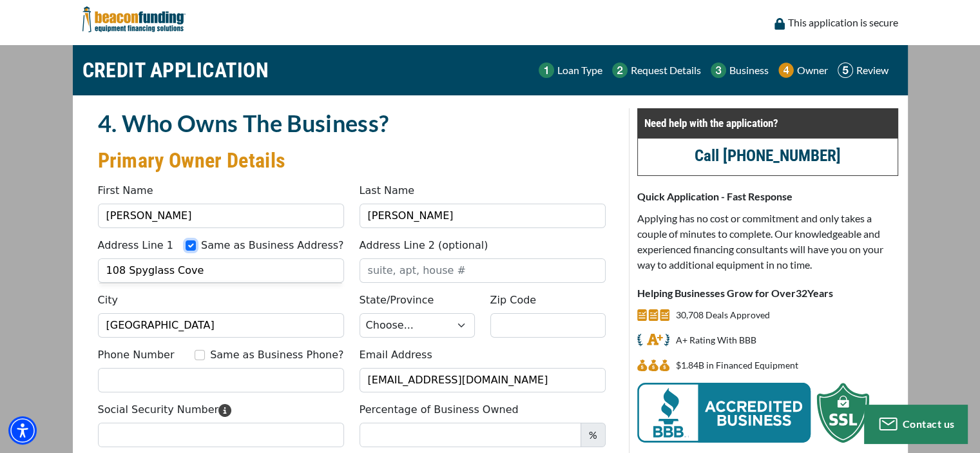
type input "60110"
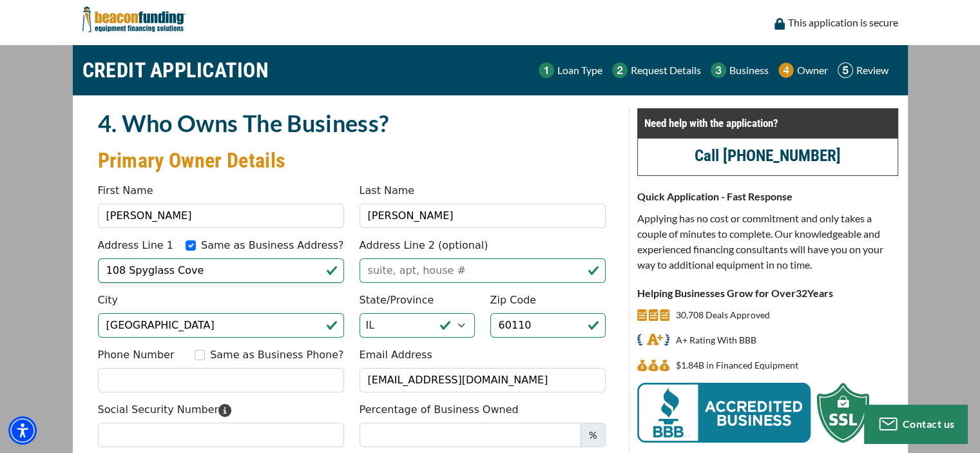
click at [223, 359] on div "Same as Business Phone?" at bounding box center [268, 354] width 149 height 15
click at [205, 350] on input "Same as Business Phone?" at bounding box center [199, 355] width 10 height 10
checkbox input "true"
type input "[PHONE_NUMBER]"
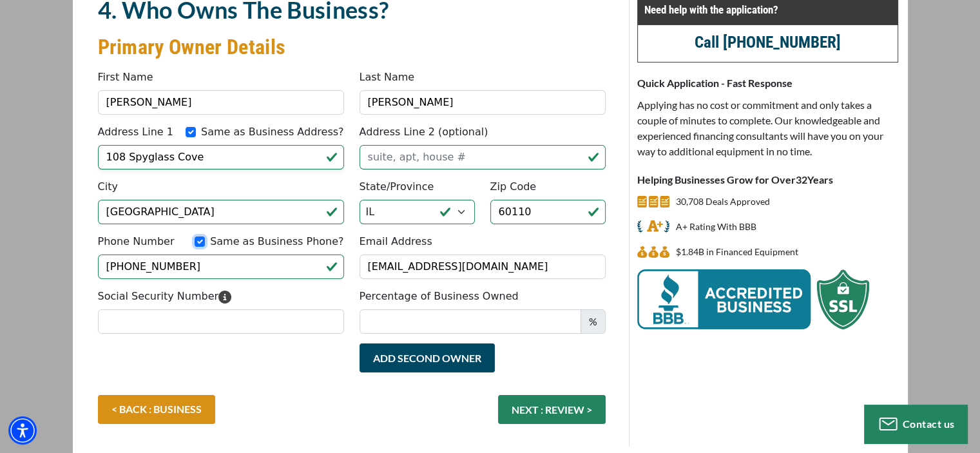
scroll to position [129, 0]
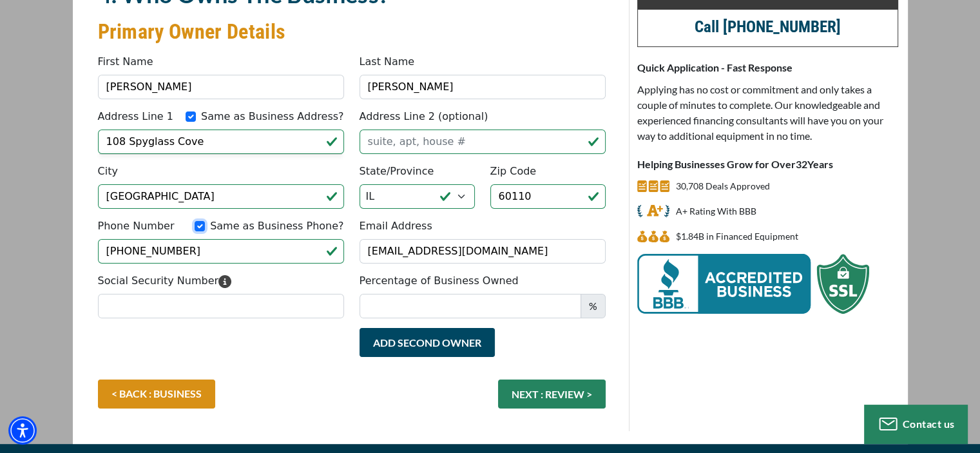
click at [205, 227] on input "Same as Business Phone?" at bounding box center [199, 226] width 10 height 10
checkbox input "false"
click at [219, 250] on input "[PHONE_NUMBER]" at bounding box center [221, 251] width 246 height 24
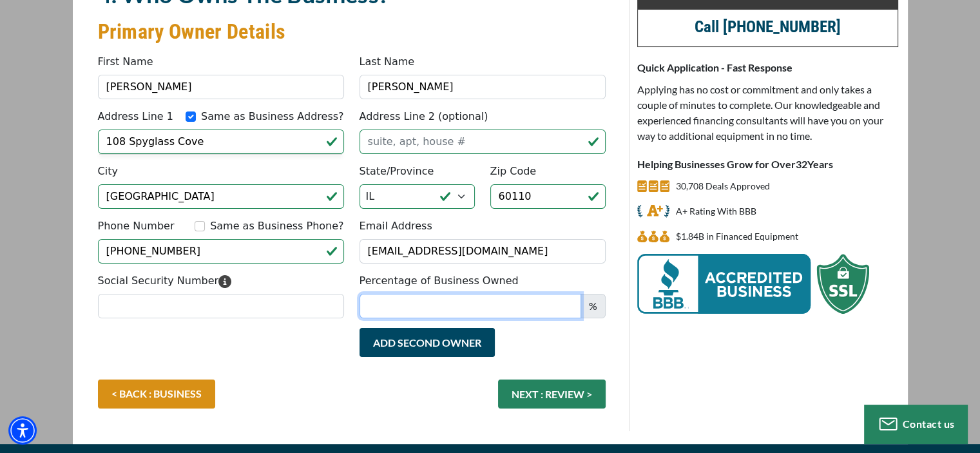
drag, startPoint x: 523, startPoint y: 303, endPoint x: 513, endPoint y: 310, distance: 12.2
click at [521, 308] on input "Percentage of Business Owned" at bounding box center [470, 306] width 222 height 24
type input "100"
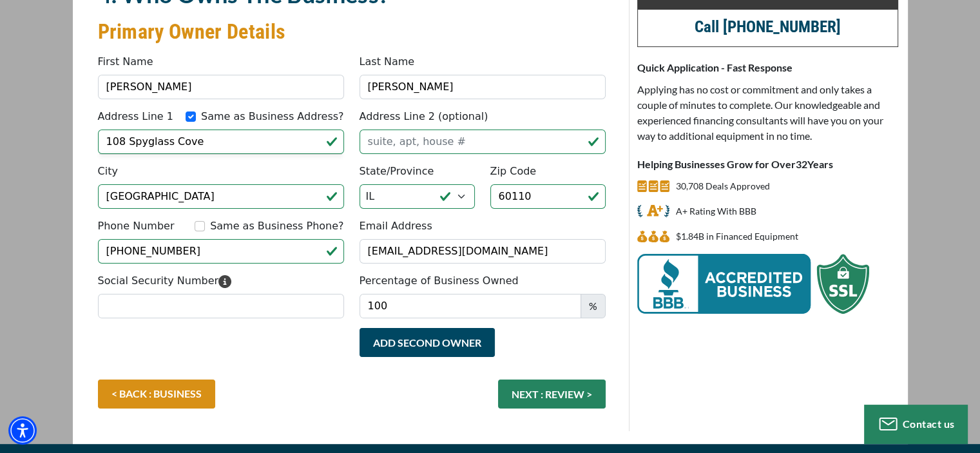
click at [359, 417] on div "< BACK : BUSINESS NEXT : REVIEW >" at bounding box center [351, 400] width 523 height 42
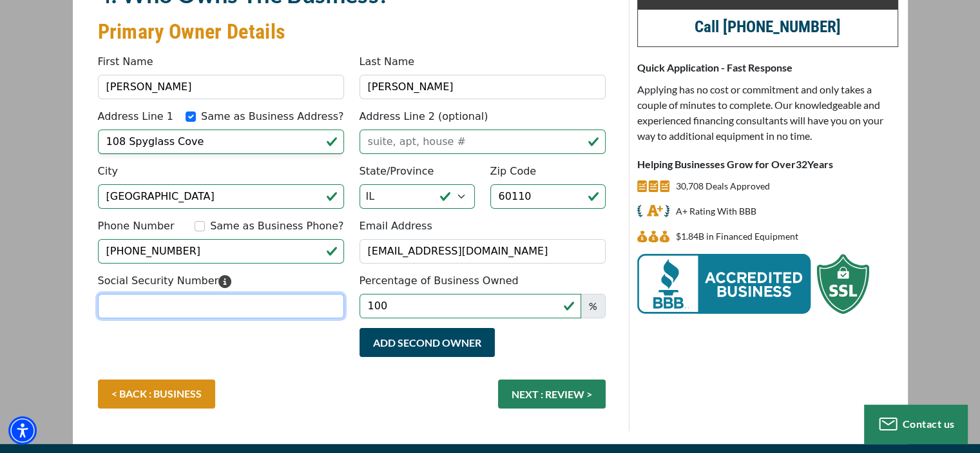
click at [267, 307] on input "Social Security Number" at bounding box center [221, 306] width 246 height 24
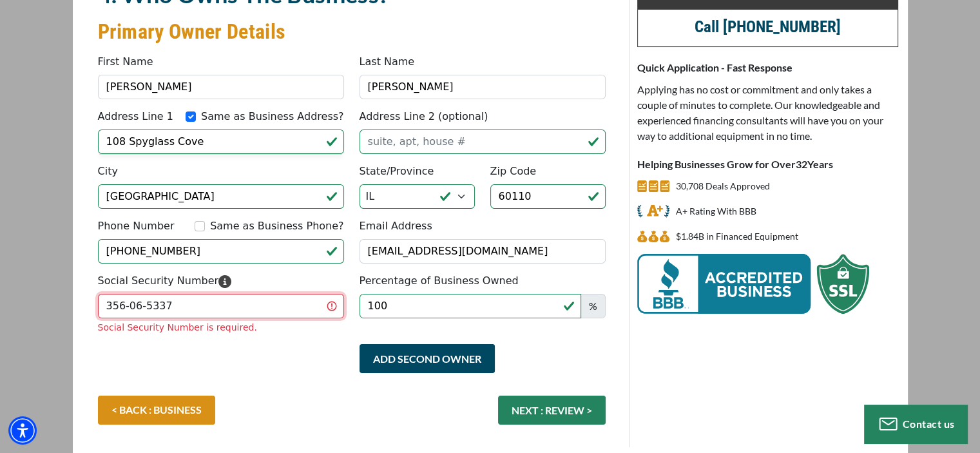
type input "356-06-5337"
click at [381, 440] on div "4. Who Owns The Business? Primary Owner Details Something went wrong, please tr…" at bounding box center [490, 213] width 835 height 493
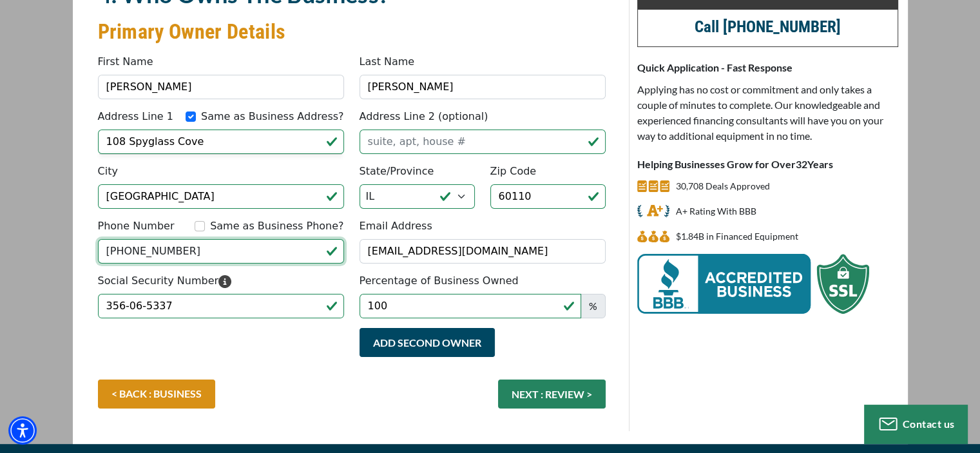
click at [268, 258] on input "[PHONE_NUMBER]" at bounding box center [221, 251] width 246 height 24
click at [552, 397] on button "NEXT : REVIEW >" at bounding box center [552, 393] width 108 height 29
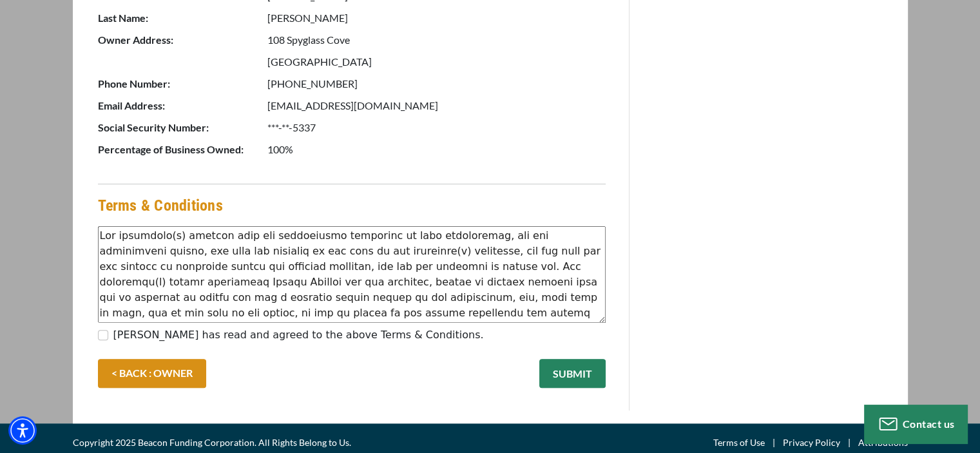
scroll to position [703, 0]
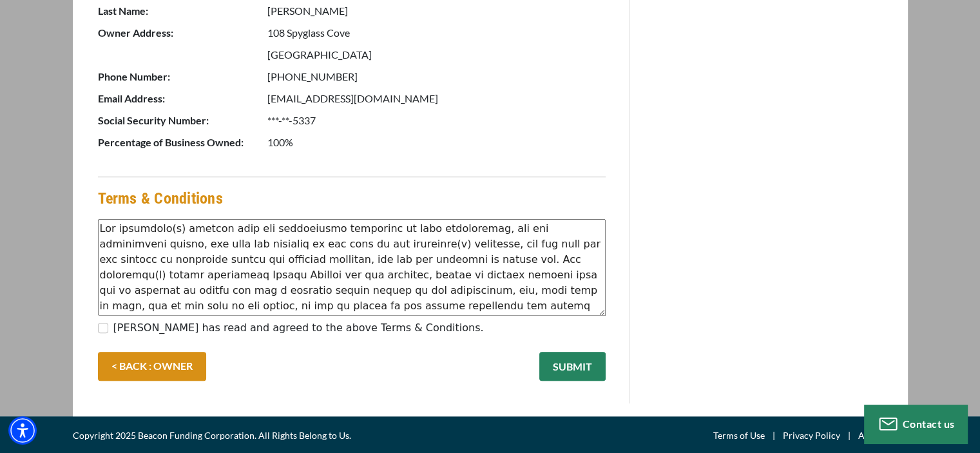
click at [108, 327] on div "[PERSON_NAME] has read and agreed to the above Terms & Conditions." at bounding box center [351, 330] width 507 height 21
click at [107, 325] on input "[PERSON_NAME] has read and agreed to the above Terms & Conditions." at bounding box center [103, 328] width 10 height 10
checkbox input "true"
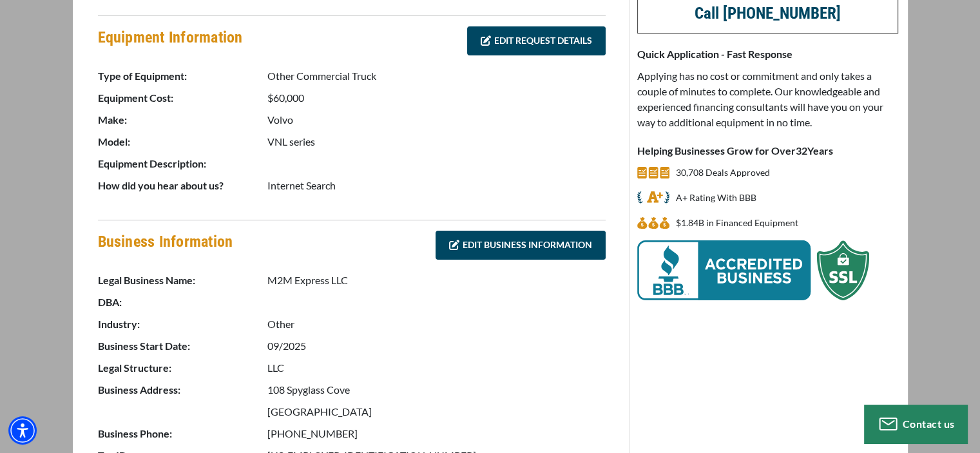
scroll to position [0, 0]
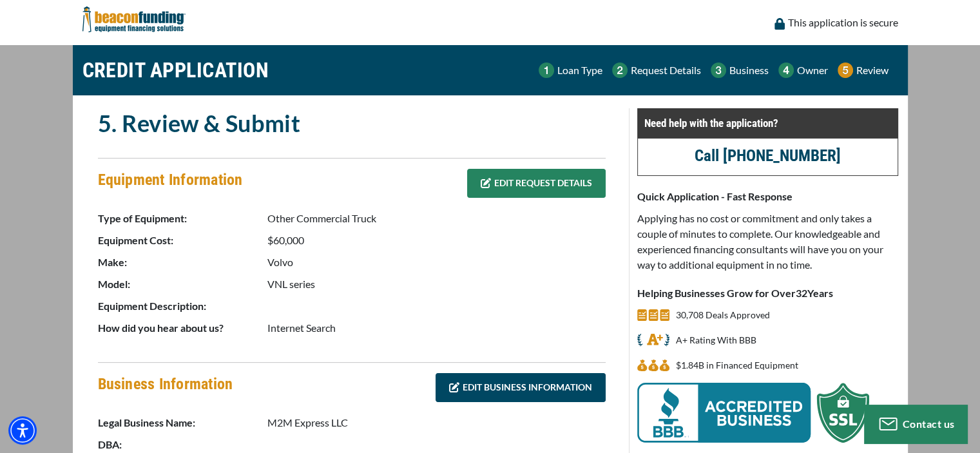
click at [493, 186] on link "EDIT REQUEST DETAILS" at bounding box center [536, 183] width 138 height 29
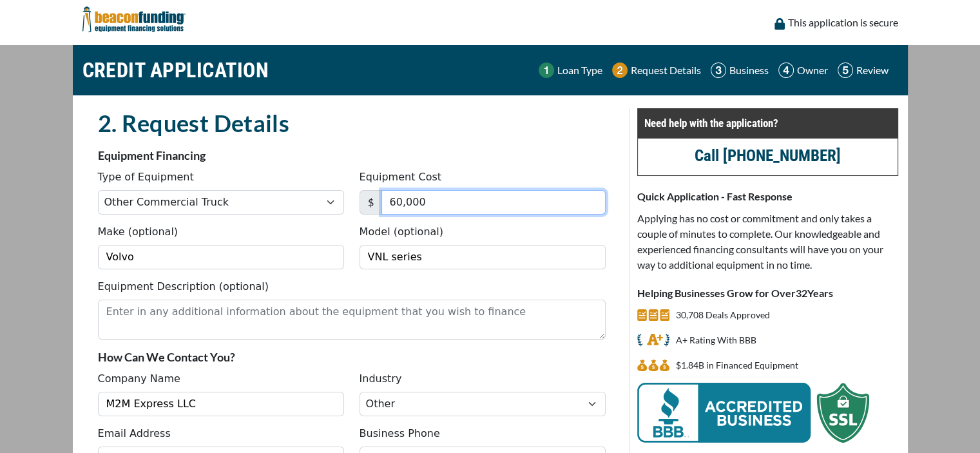
click at [431, 205] on input "60,000" at bounding box center [493, 202] width 224 height 24
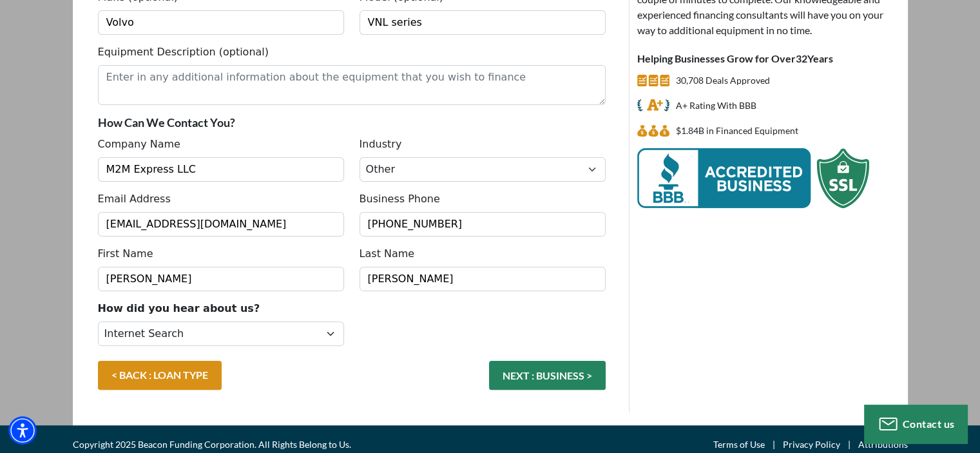
scroll to position [243, 0]
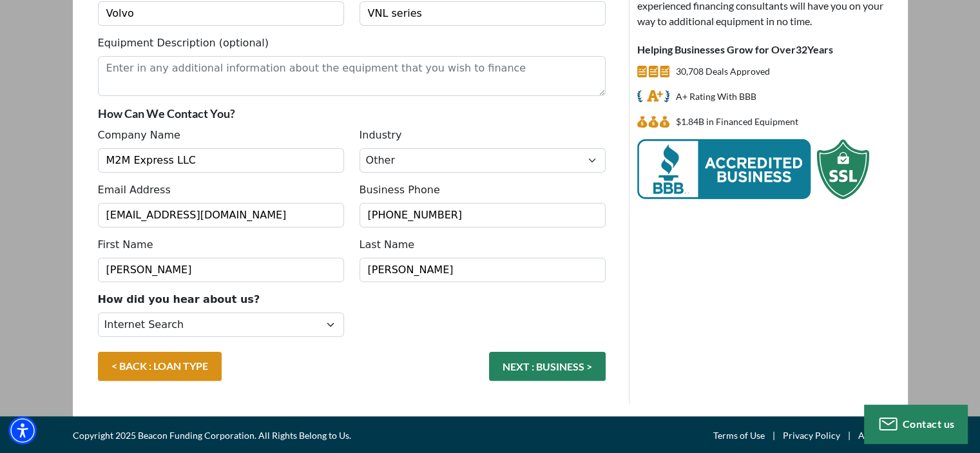
type input "50,000"
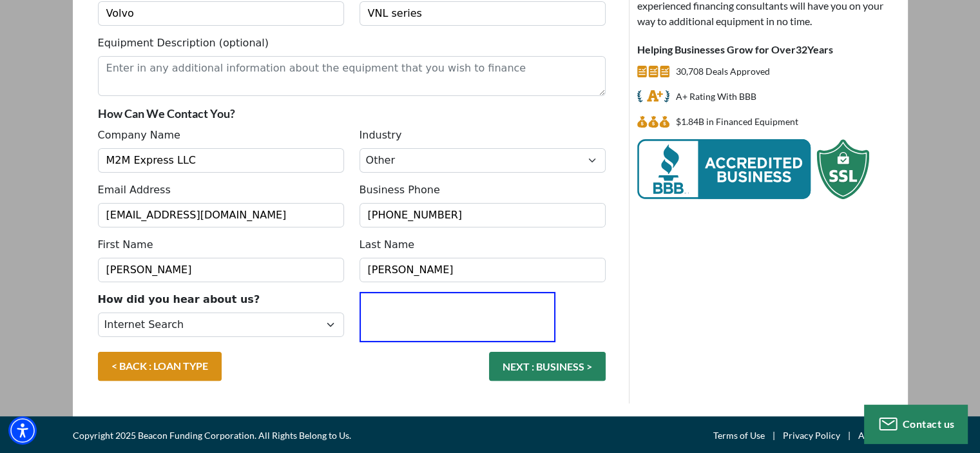
click at [518, 362] on button "NEXT : BUSINESS >" at bounding box center [547, 366] width 117 height 29
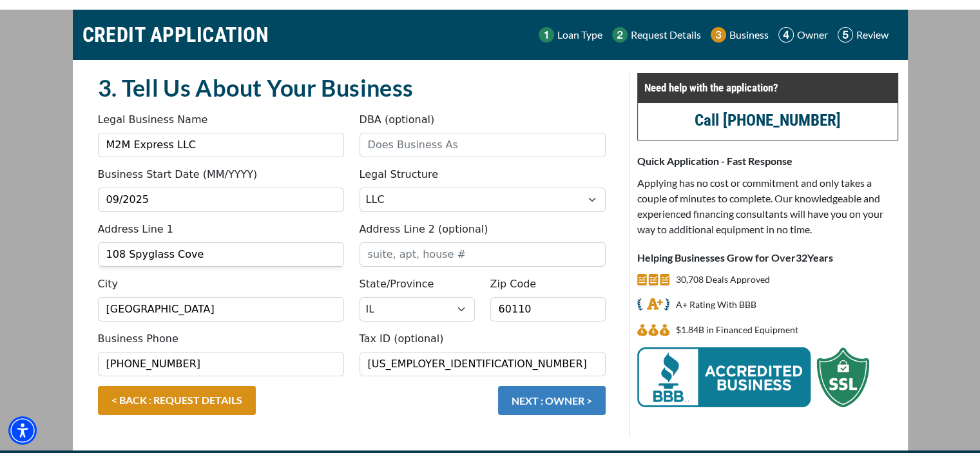
scroll to position [70, 0]
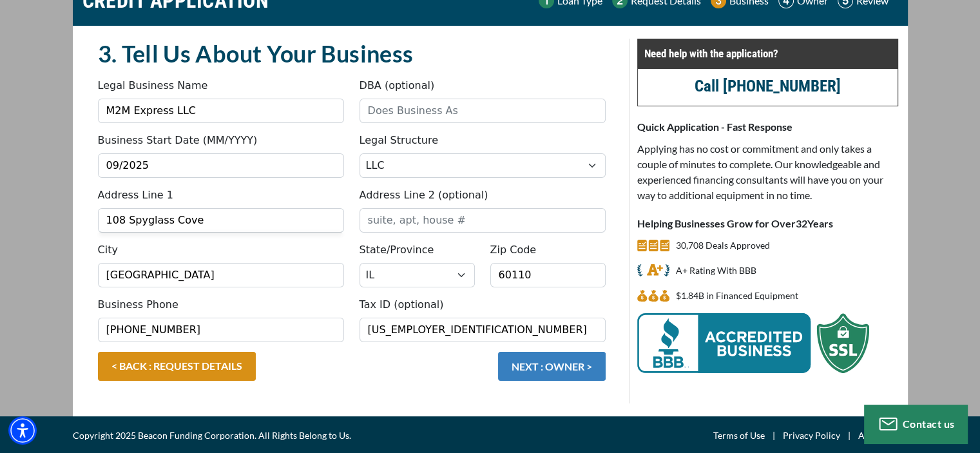
click at [567, 368] on button "NEXT : OWNER >" at bounding box center [552, 366] width 108 height 29
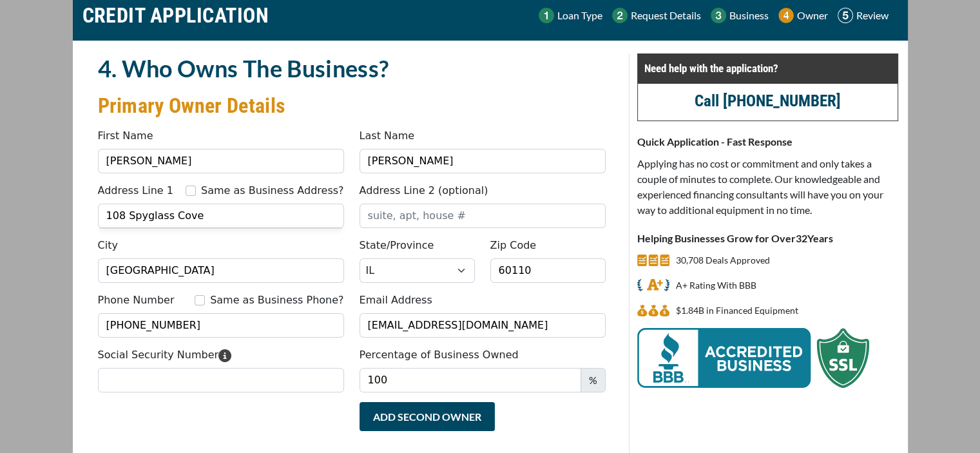
scroll to position [157, 0]
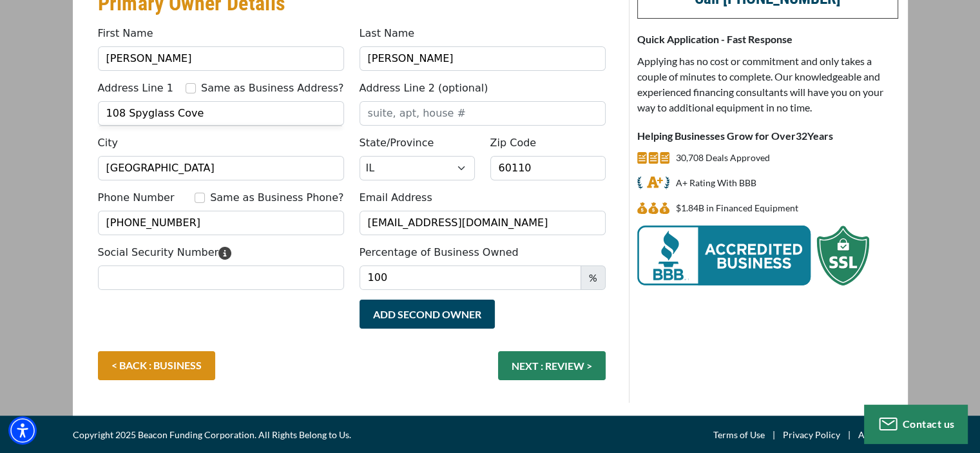
click at [278, 296] on div "Social Security Number Percentage of Business Owned 100 %" at bounding box center [351, 272] width 523 height 55
click at [274, 280] on input "Social Security Number" at bounding box center [221, 277] width 246 height 24
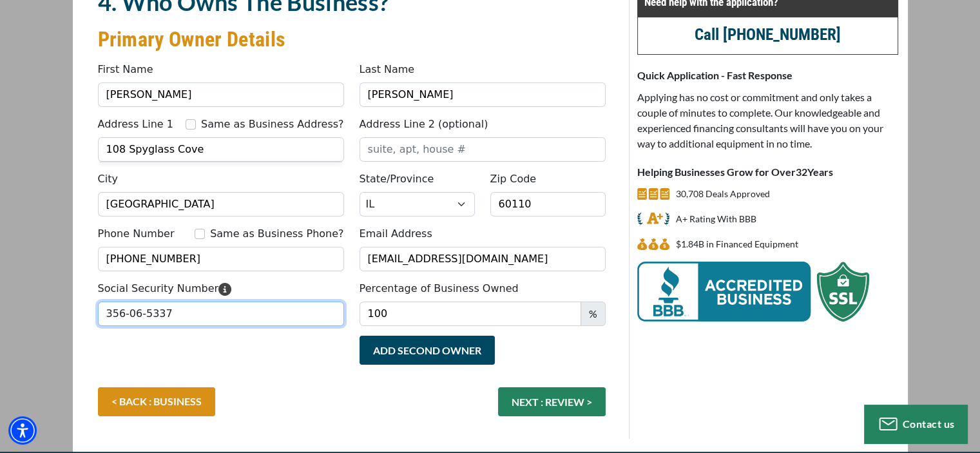
scroll to position [93, 0]
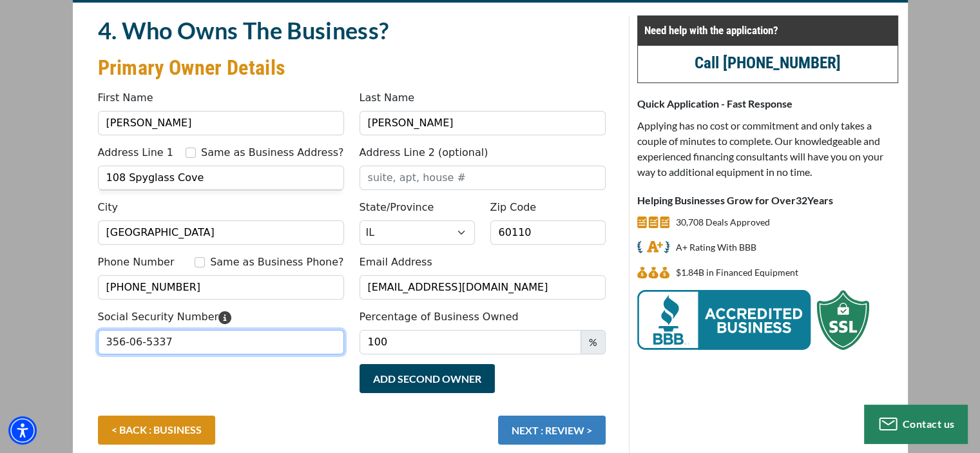
type input "356-06-5337"
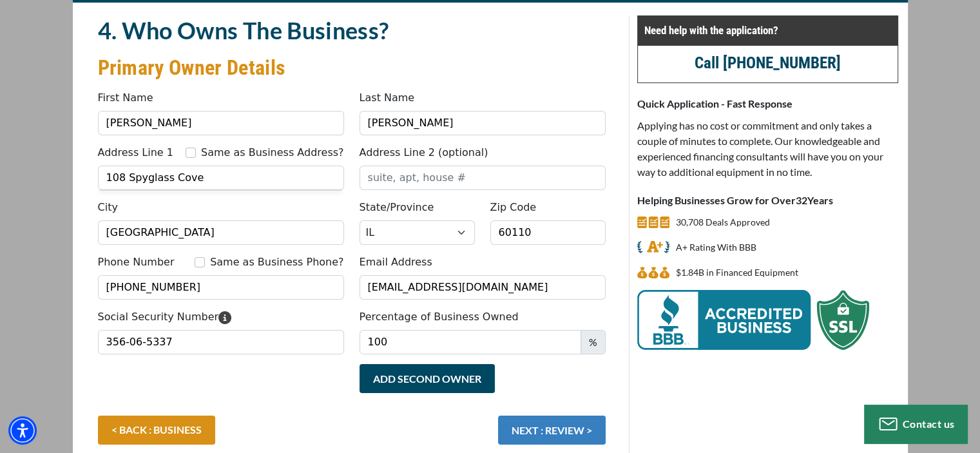
click at [590, 434] on button "NEXT : REVIEW >" at bounding box center [552, 429] width 108 height 29
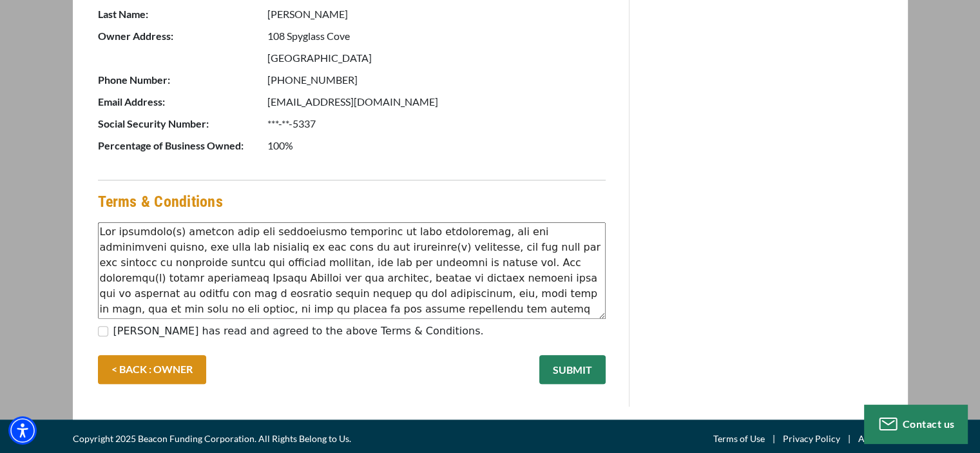
scroll to position [703, 0]
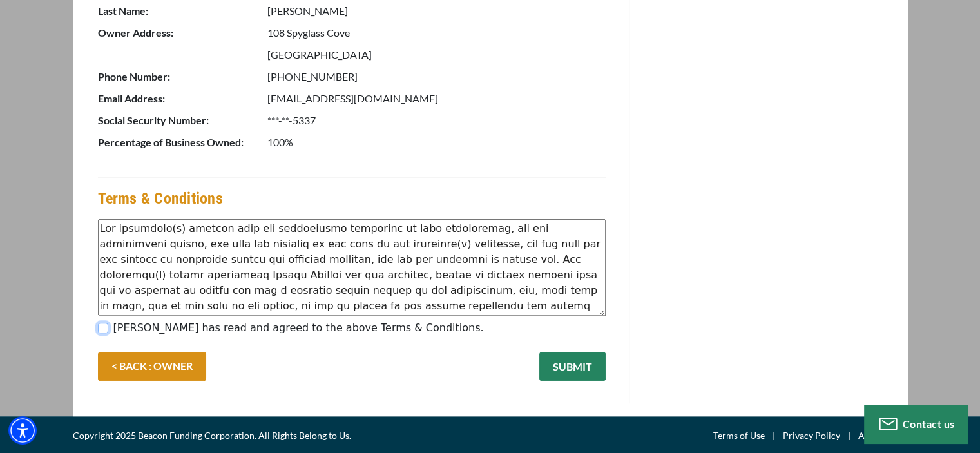
click at [103, 324] on input "[PERSON_NAME] has read and agreed to the above Terms & Conditions." at bounding box center [103, 328] width 10 height 10
checkbox input "true"
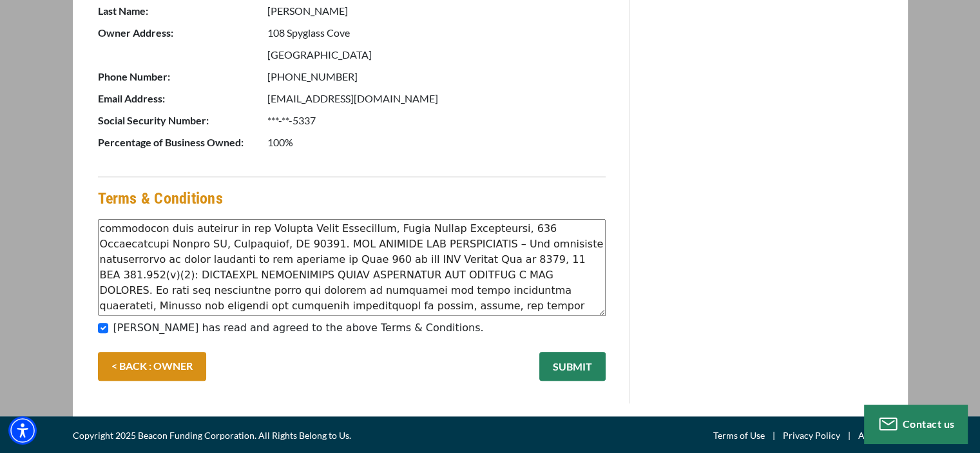
click at [577, 360] on button "SUBMIT" at bounding box center [572, 366] width 66 height 29
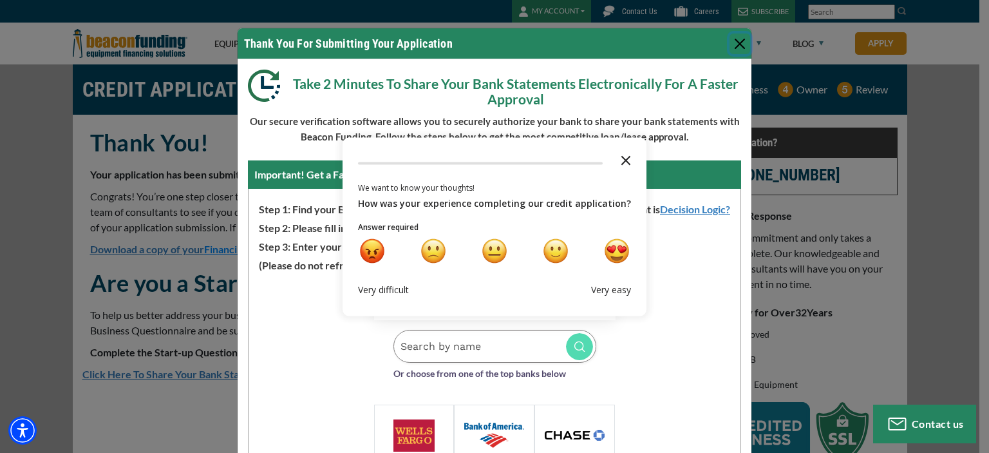
click at [621, 155] on icon "Close the survey" at bounding box center [626, 159] width 26 height 26
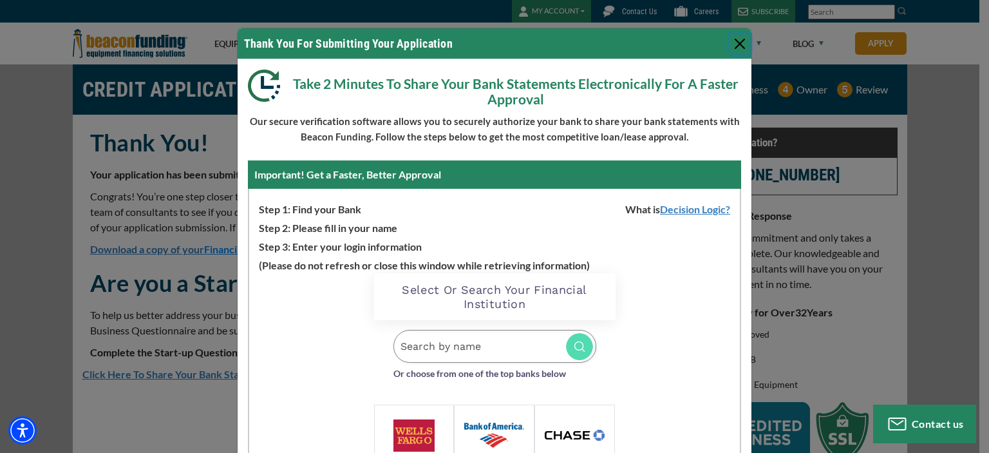
click at [742, 41] on button "Close" at bounding box center [740, 43] width 21 height 21
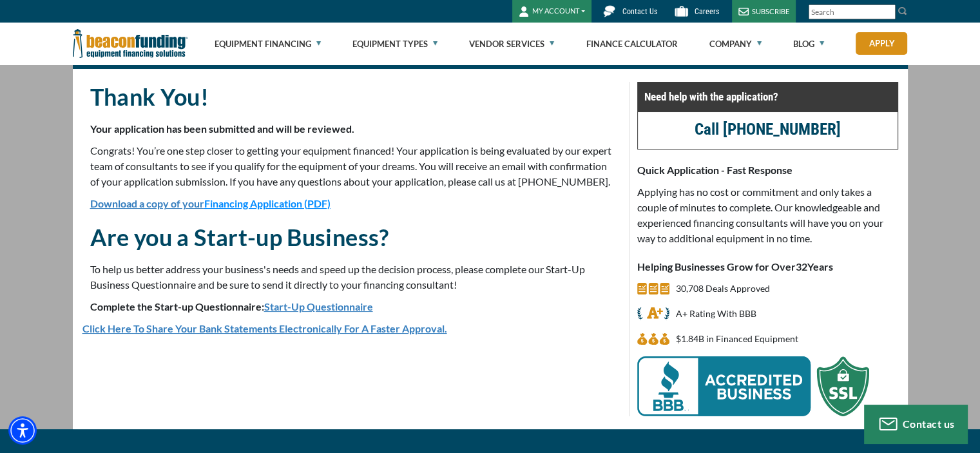
scroll to position [64, 0]
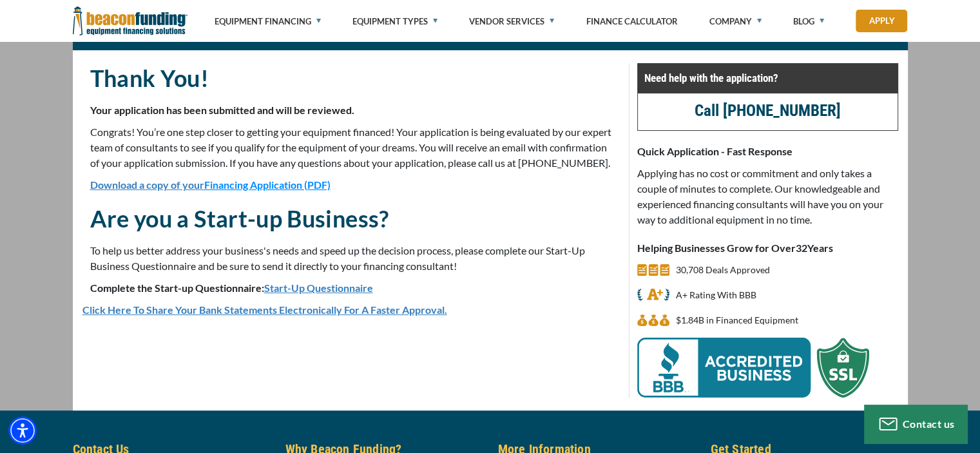
click at [343, 294] on link "Start-Up Questionnaire" at bounding box center [318, 287] width 109 height 12
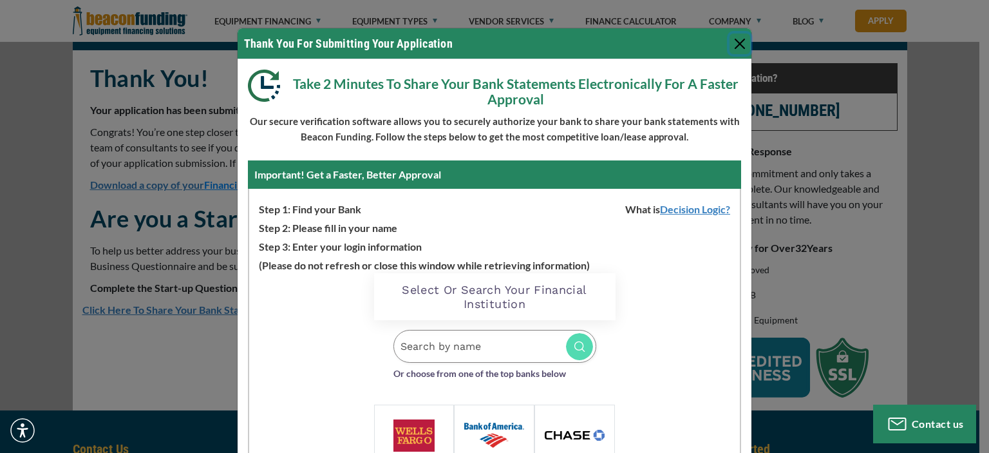
click at [733, 45] on button "Close" at bounding box center [740, 43] width 21 height 21
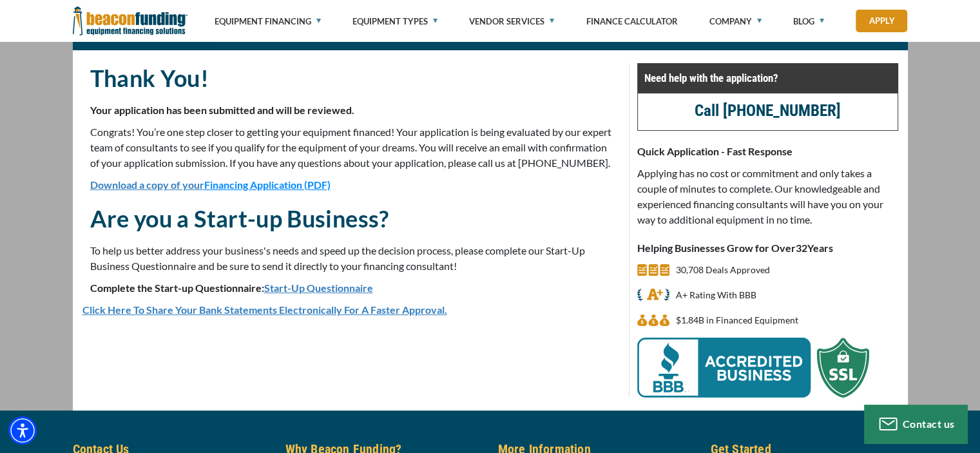
click at [430, 316] on link "Click Here To Share Your Bank Statements Electronically For A Faster Approval." at bounding box center [264, 309] width 364 height 12
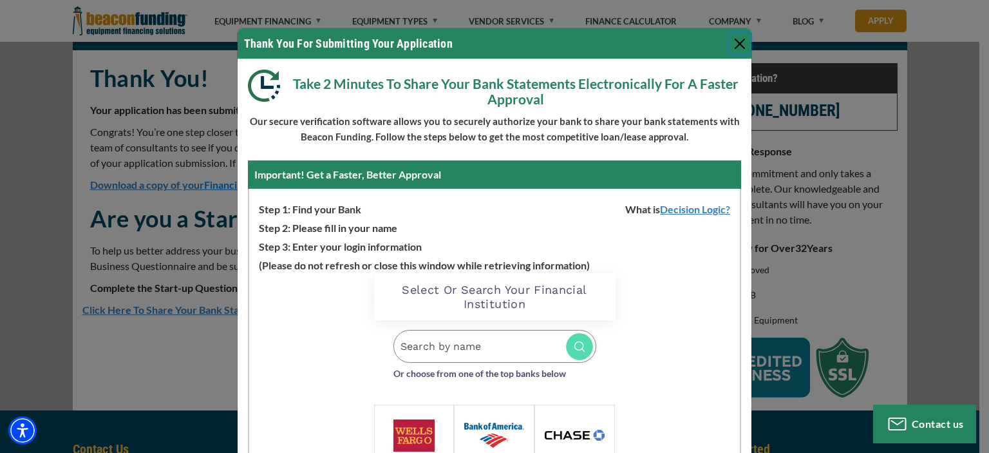
click at [730, 42] on button "Close" at bounding box center [740, 43] width 21 height 21
